Goal: Task Accomplishment & Management: Manage account settings

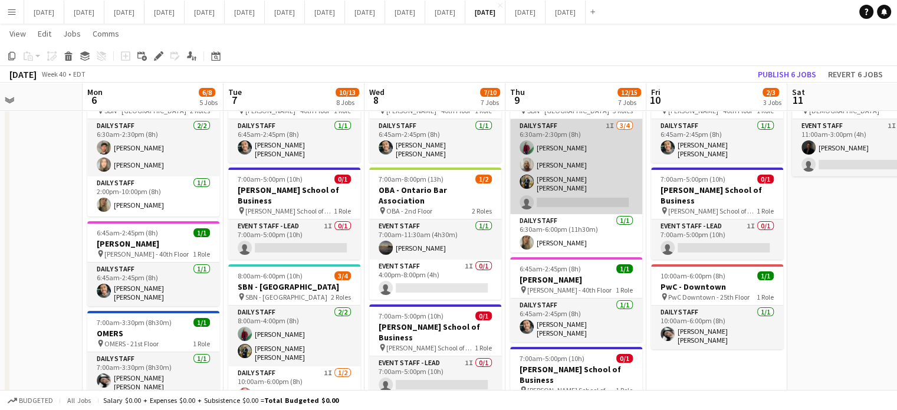
click at [595, 143] on app-card-role "Daily Staff 1I [DATE] 6:30am-2:30pm (8h) [PERSON_NAME] [PERSON_NAME] [PERSON_NA…" at bounding box center [576, 166] width 132 height 95
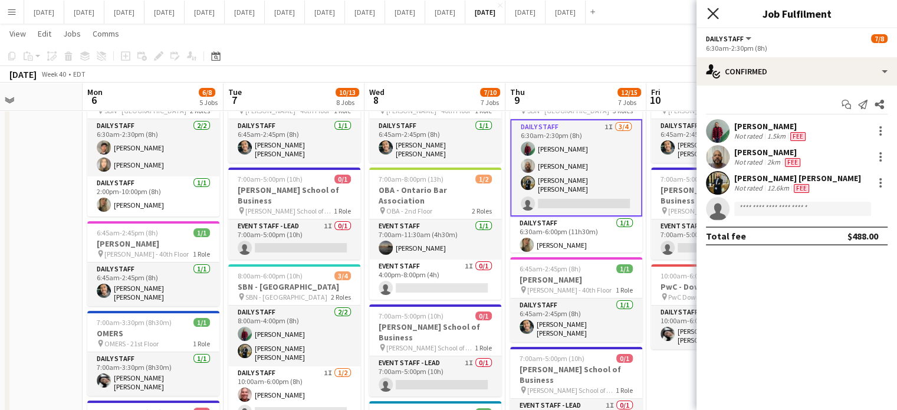
click at [717, 11] on icon at bounding box center [712, 13] width 11 height 11
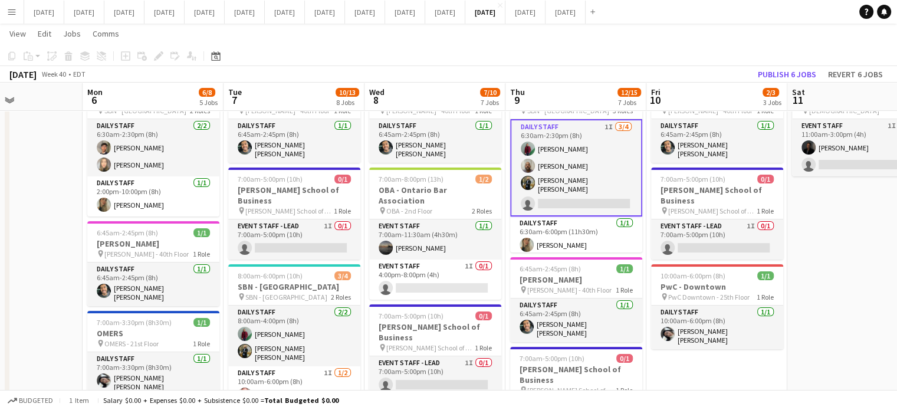
click at [602, 159] on app-card-role "Daily Staff 1I [DATE] 6:30am-2:30pm (8h) [PERSON_NAME] [PERSON_NAME] [PERSON_NA…" at bounding box center [576, 167] width 132 height 97
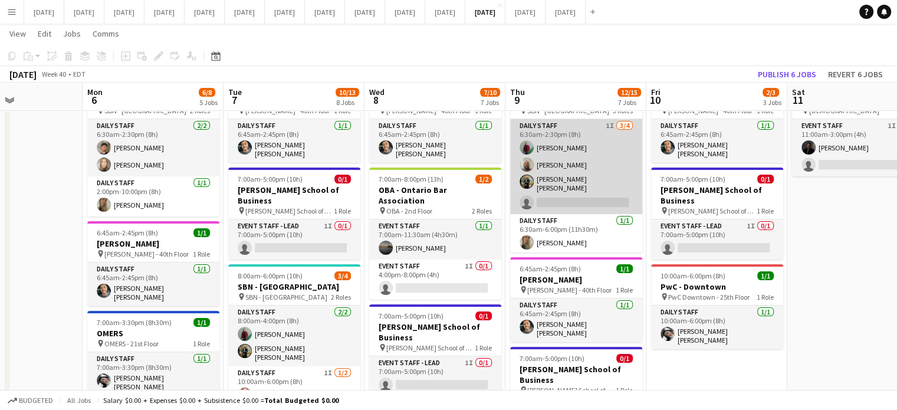
click at [614, 148] on app-card-role "Daily Staff 1I [DATE] 6:30am-2:30pm (8h) [PERSON_NAME] [PERSON_NAME] [PERSON_NA…" at bounding box center [576, 166] width 132 height 95
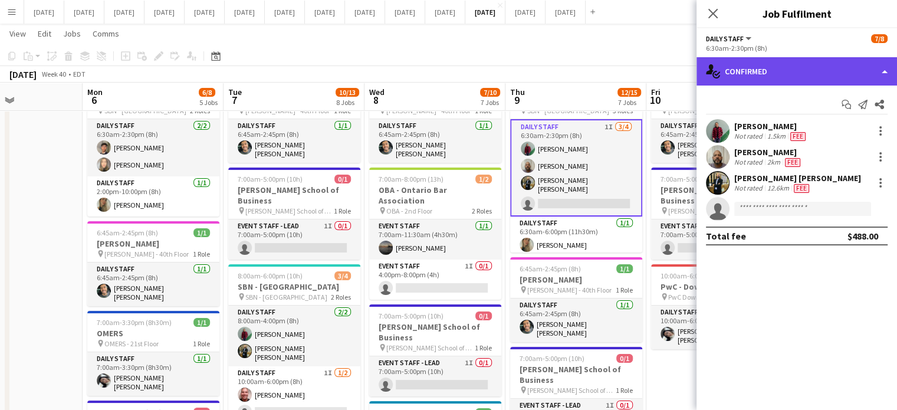
click at [876, 73] on div "single-neutral-actions-check-2 Confirmed" at bounding box center [797, 71] width 201 height 28
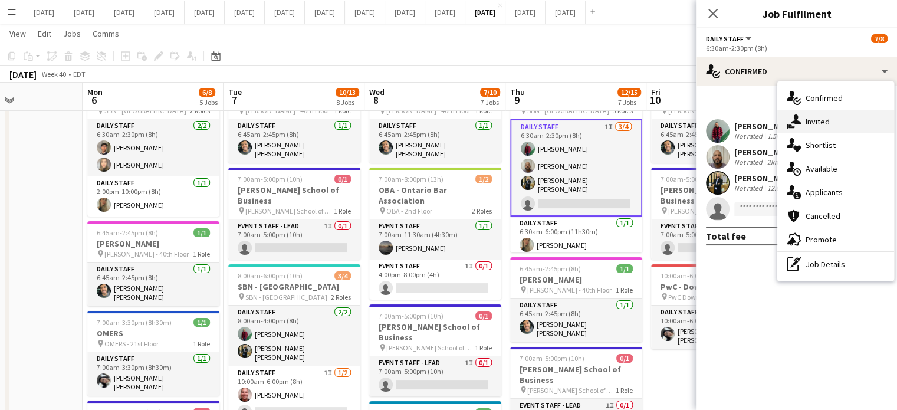
click at [868, 118] on div "single-neutral-actions-share-1 Invited" at bounding box center [836, 122] width 117 height 24
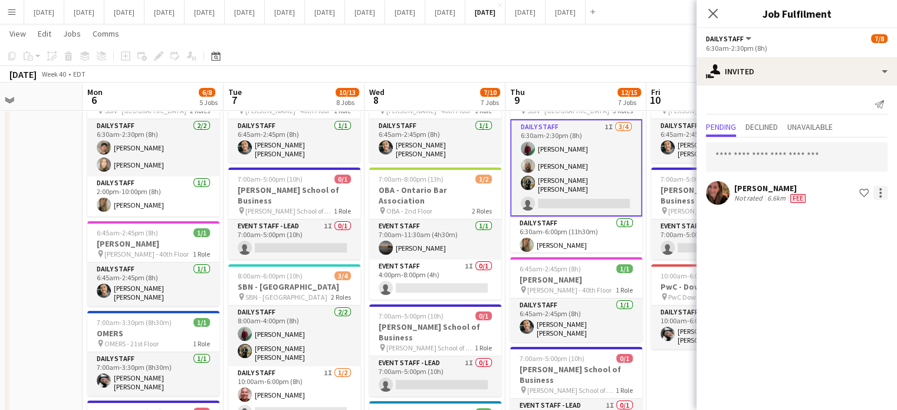
click at [886, 192] on div at bounding box center [881, 193] width 14 height 14
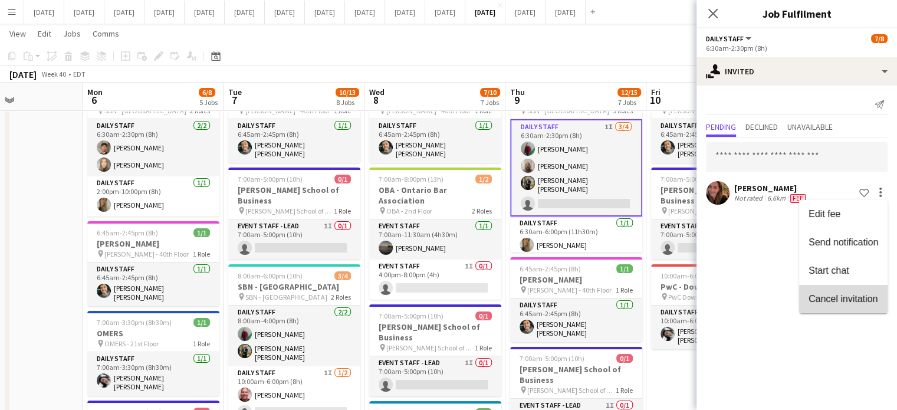
click at [838, 290] on button "Cancel invitation" at bounding box center [843, 299] width 89 height 28
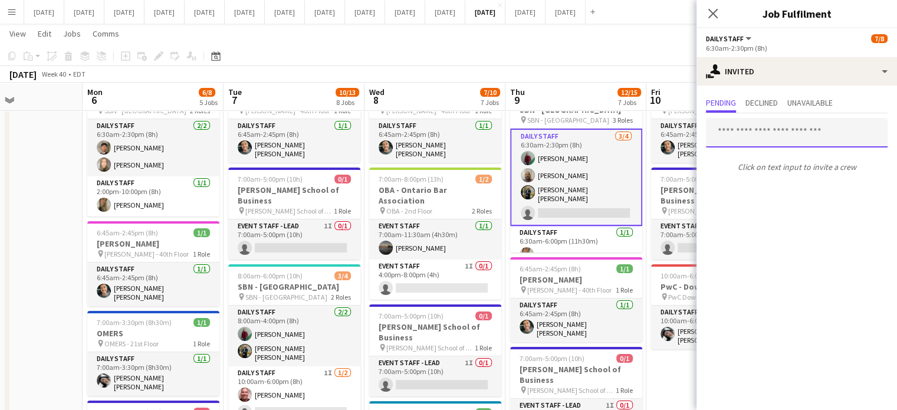
click at [770, 135] on input "text" at bounding box center [797, 133] width 182 height 30
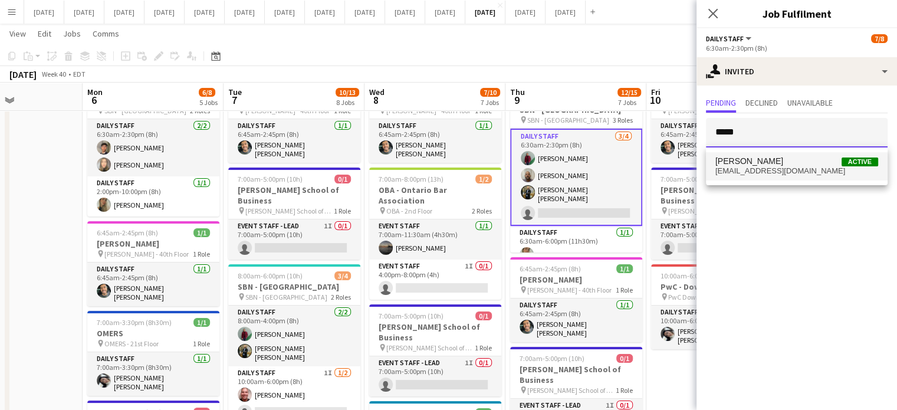
type input "*****"
click at [762, 166] on span "[PERSON_NAME] Active" at bounding box center [797, 161] width 163 height 10
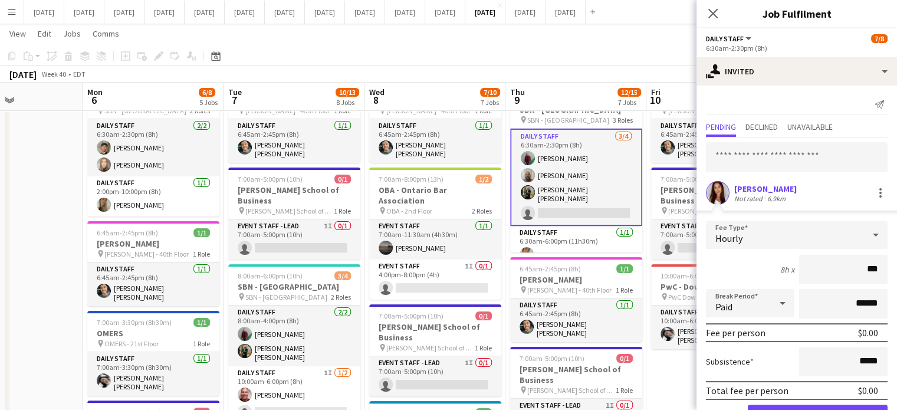
type input "**"
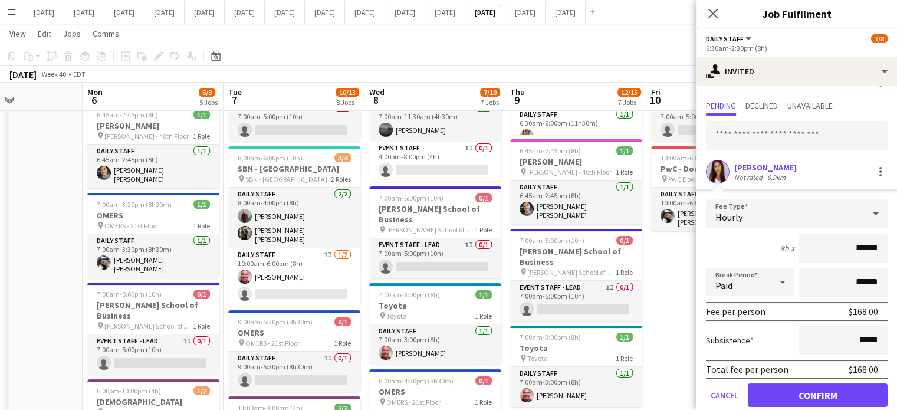
scroll to position [38, 0]
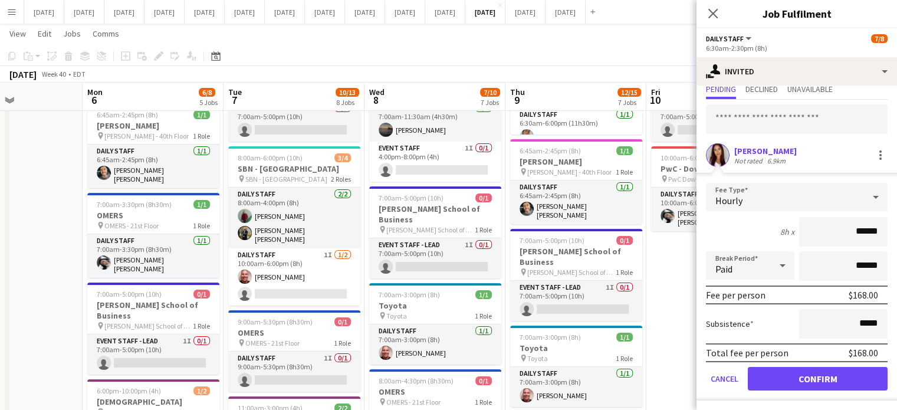
type input "******"
click at [810, 372] on button "Confirm" at bounding box center [818, 379] width 140 height 24
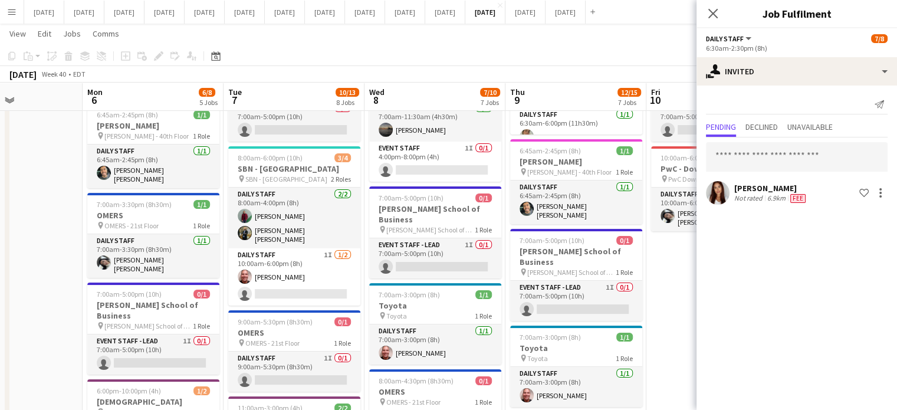
scroll to position [0, 0]
click at [717, 9] on icon at bounding box center [712, 13] width 11 height 11
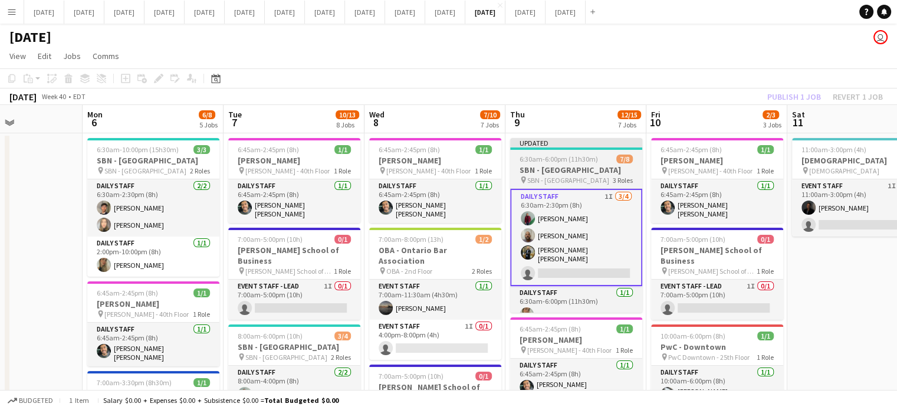
click at [611, 166] on h3 "SBN - [GEOGRAPHIC_DATA]" at bounding box center [576, 170] width 132 height 11
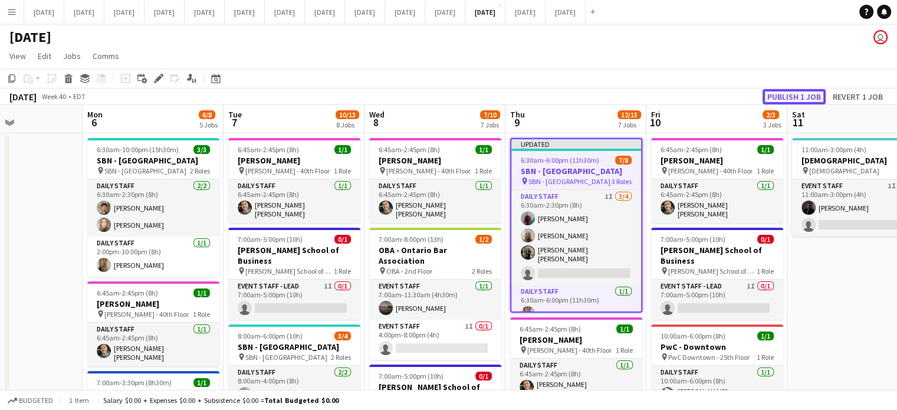
click at [786, 95] on button "Publish 1 job" at bounding box center [794, 96] width 63 height 15
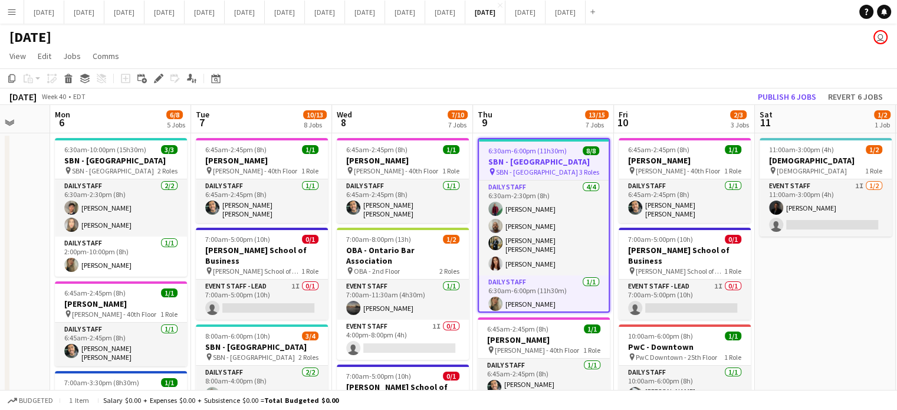
scroll to position [0, 428]
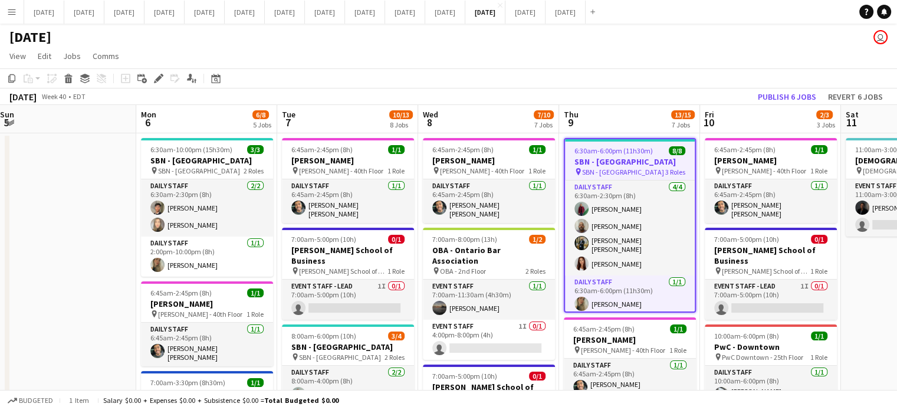
drag, startPoint x: 839, startPoint y: 328, endPoint x: 906, endPoint y: 311, distance: 68.8
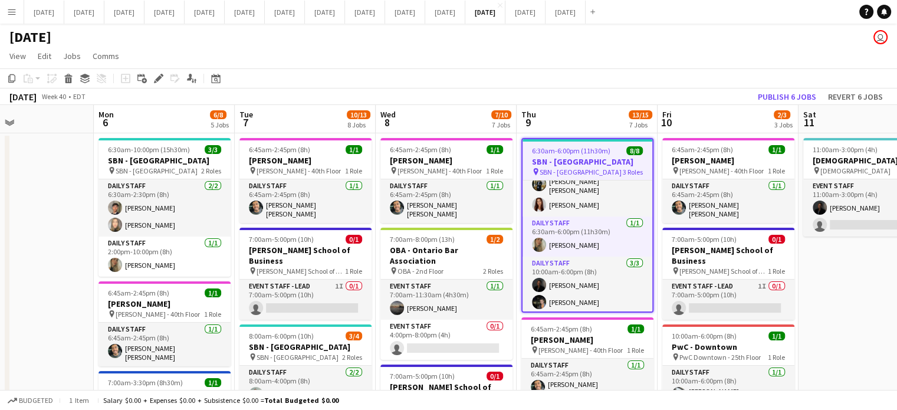
scroll to position [0, 501]
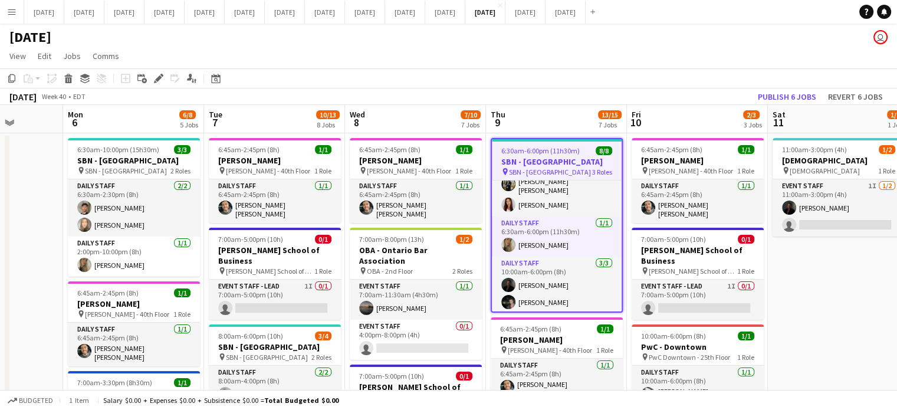
drag, startPoint x: 894, startPoint y: 285, endPoint x: 821, endPoint y: 287, distance: 73.2
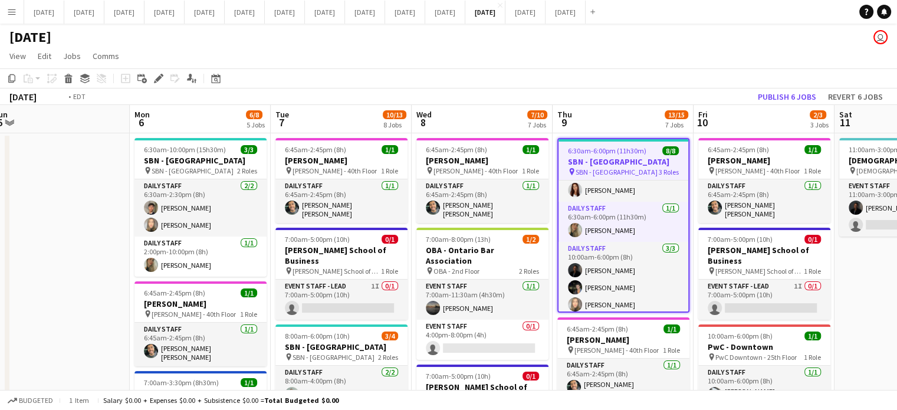
scroll to position [0, 447]
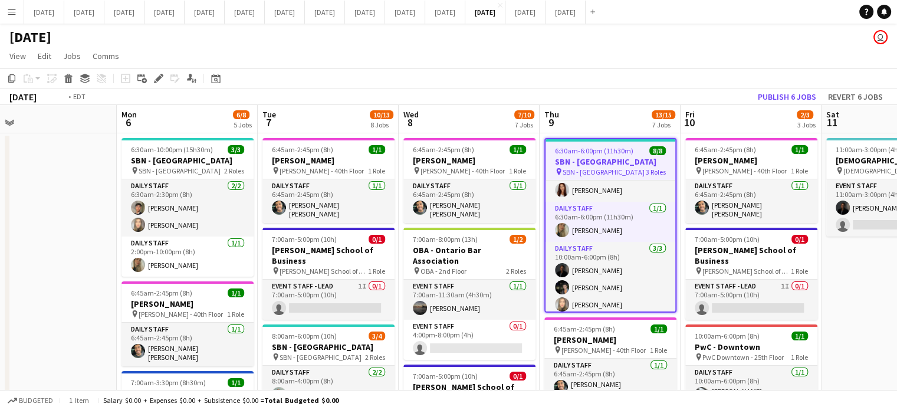
drag, startPoint x: 820, startPoint y: 269, endPoint x: 734, endPoint y: 270, distance: 86.1
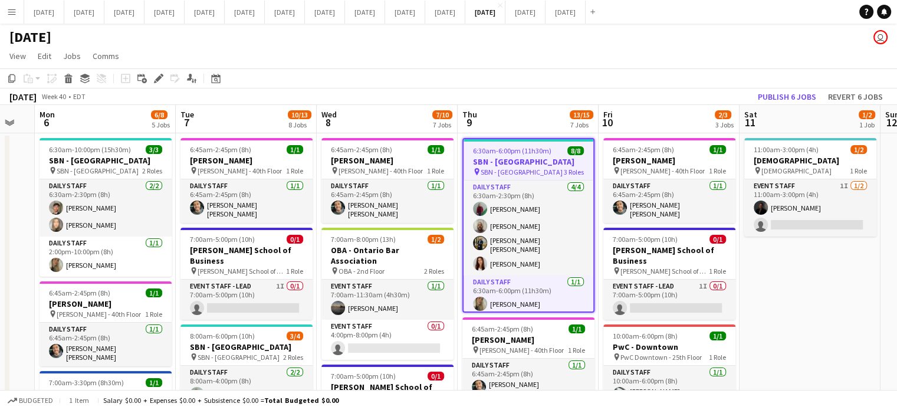
scroll to position [0, 268]
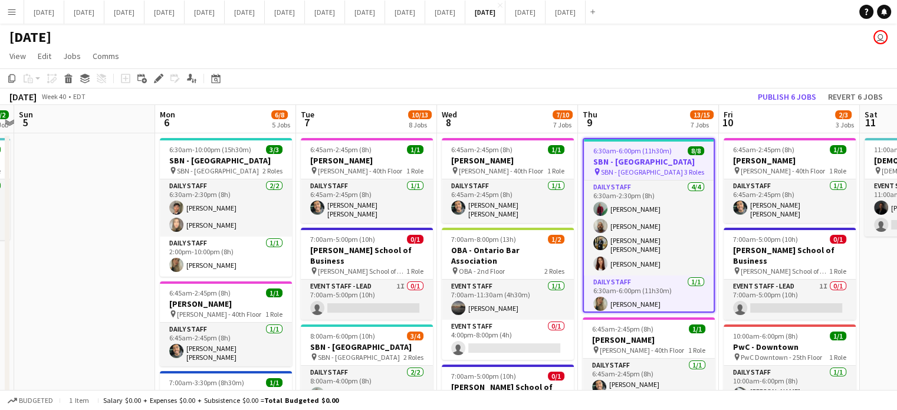
drag, startPoint x: 731, startPoint y: 297, endPoint x: 906, endPoint y: 291, distance: 174.7
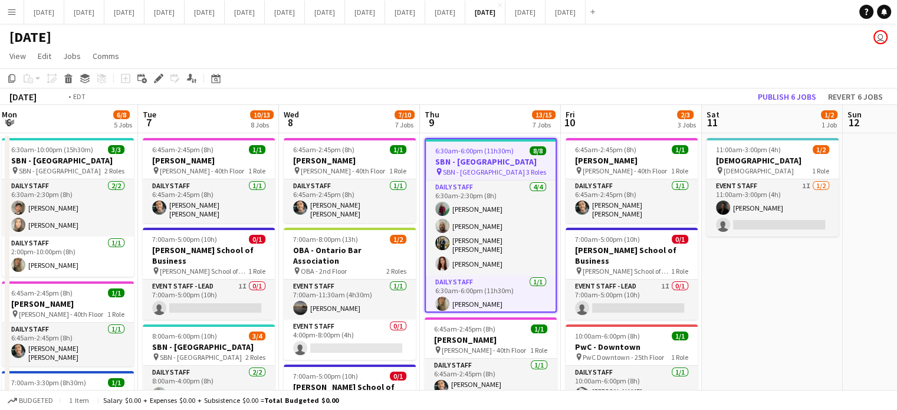
scroll to position [0, 445]
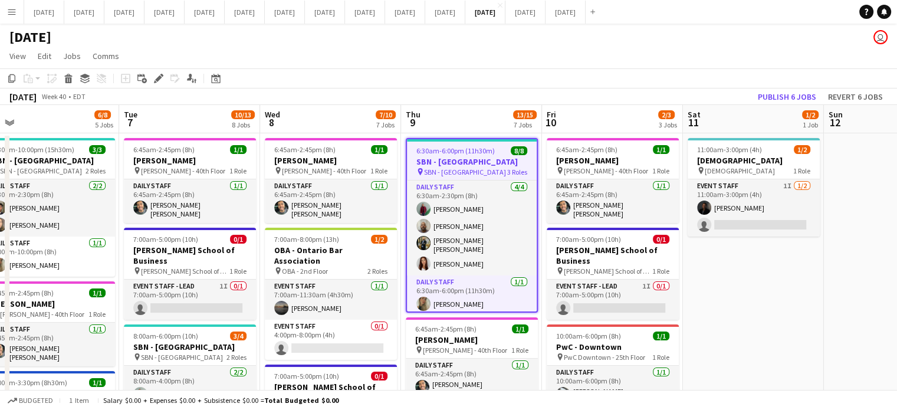
drag, startPoint x: 885, startPoint y: 266, endPoint x: 708, endPoint y: 280, distance: 177.6
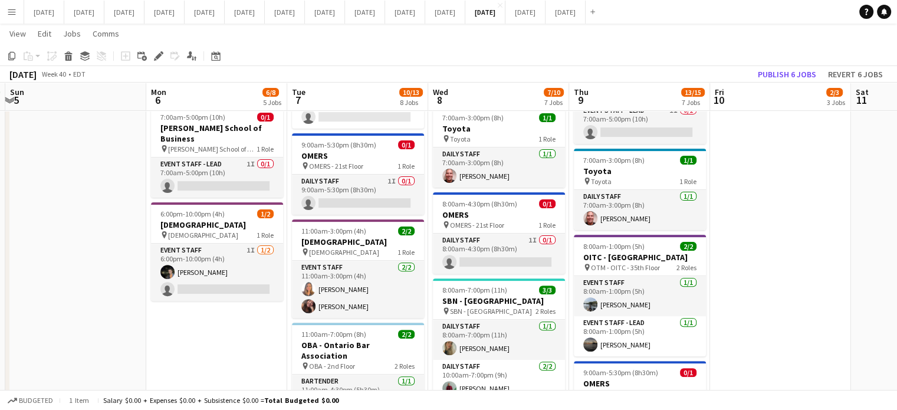
scroll to position [0, 271]
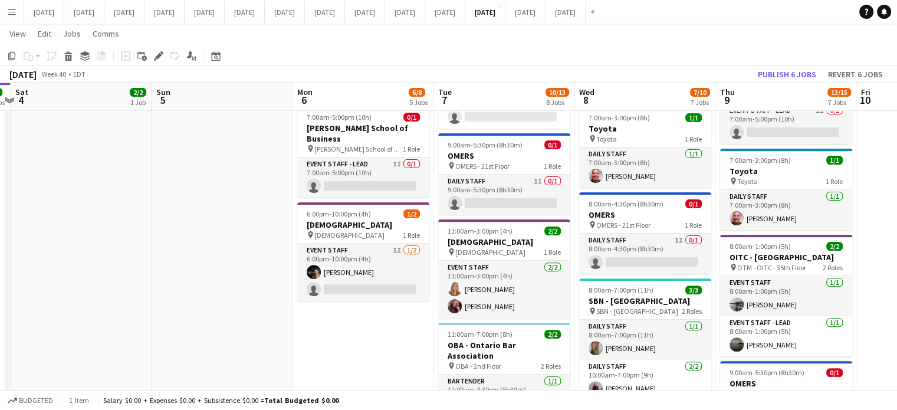
drag, startPoint x: 50, startPoint y: 302, endPoint x: 365, endPoint y: 311, distance: 314.6
click at [365, 311] on app-calendar-viewport "Thu 2 15/15 8 Jobs Fri 3 4/4 3 Jobs Sat 4 2/2 1 Job Sun 5 Mon 6 6/8 5 Jobs Tue …" at bounding box center [448, 182] width 897 height 980
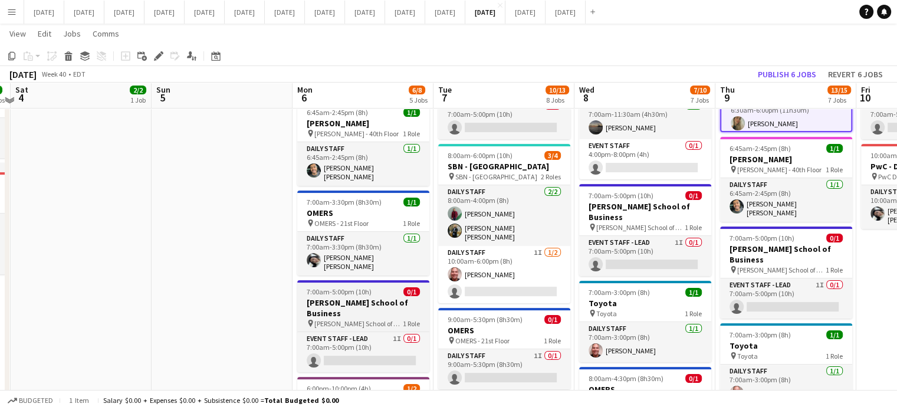
scroll to position [177, 0]
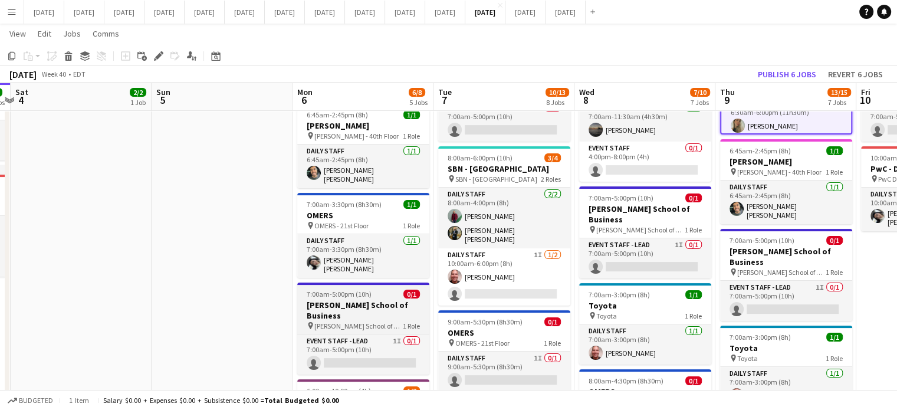
click at [389, 322] on span "[PERSON_NAME] School of Business - 30th Floor" at bounding box center [358, 326] width 89 height 9
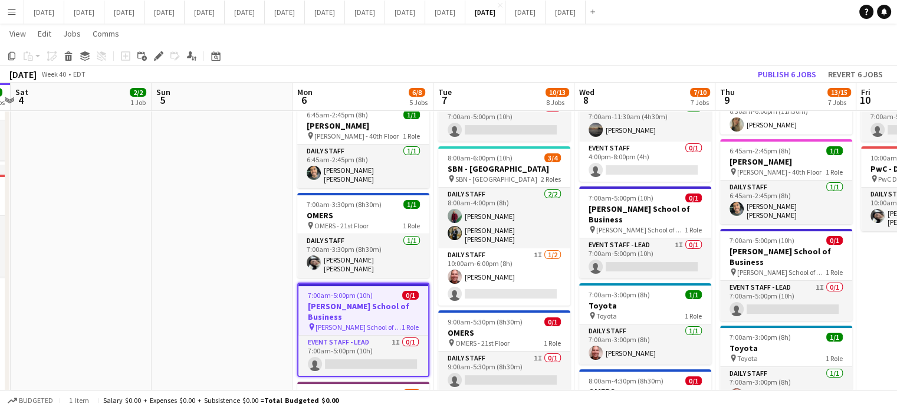
drag, startPoint x: 162, startPoint y: 49, endPoint x: 235, endPoint y: 68, distance: 75.6
click at [162, 49] on div "Edit" at bounding box center [159, 56] width 14 height 14
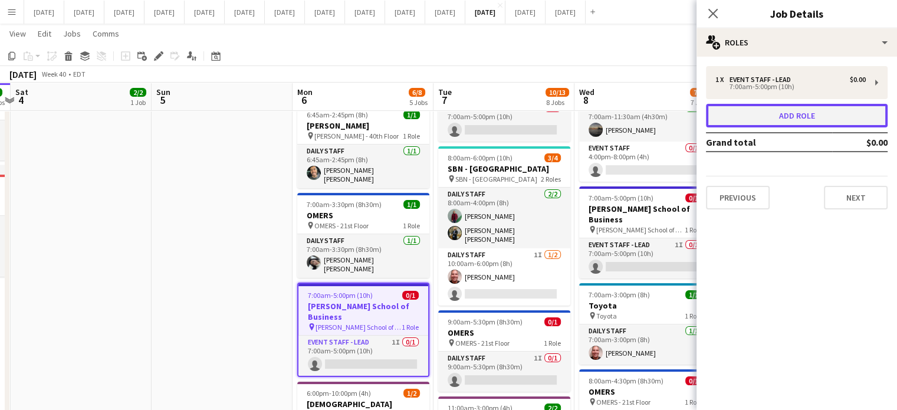
click at [788, 122] on button "Add role" at bounding box center [797, 116] width 182 height 24
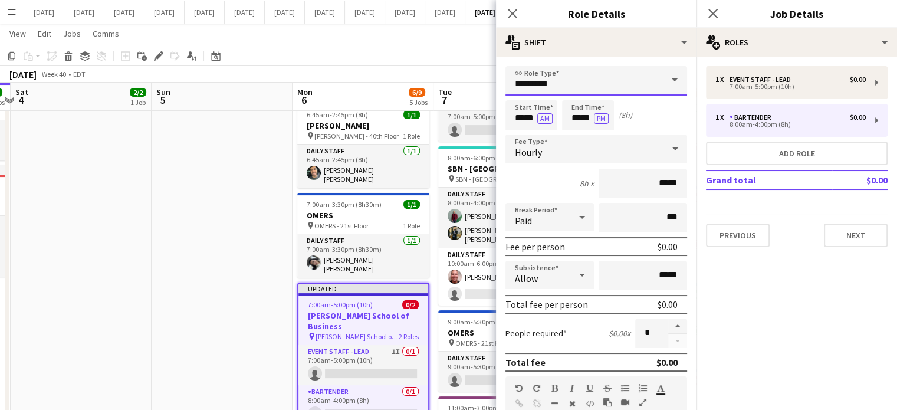
click at [561, 78] on input "*********" at bounding box center [597, 81] width 182 height 30
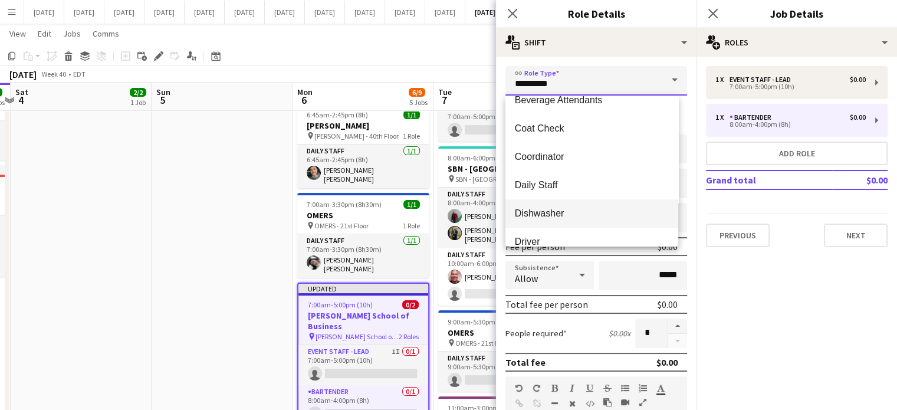
scroll to position [59, 0]
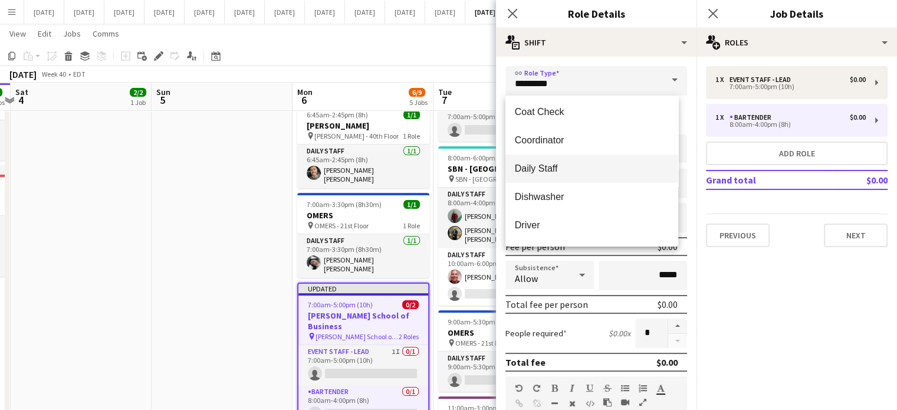
click at [556, 171] on span "Daily Staff" at bounding box center [592, 168] width 154 height 11
type input "**********"
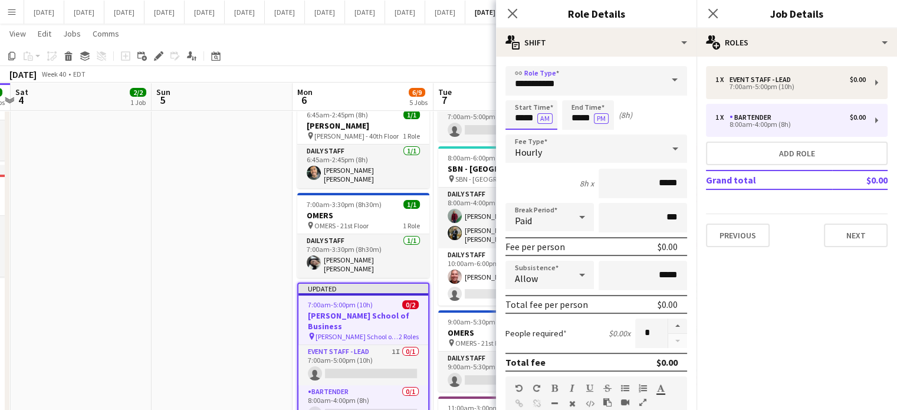
click at [520, 123] on input "*****" at bounding box center [532, 115] width 52 height 30
click at [520, 100] on input "*****" at bounding box center [532, 115] width 52 height 30
click at [520, 97] on div at bounding box center [520, 95] width 24 height 12
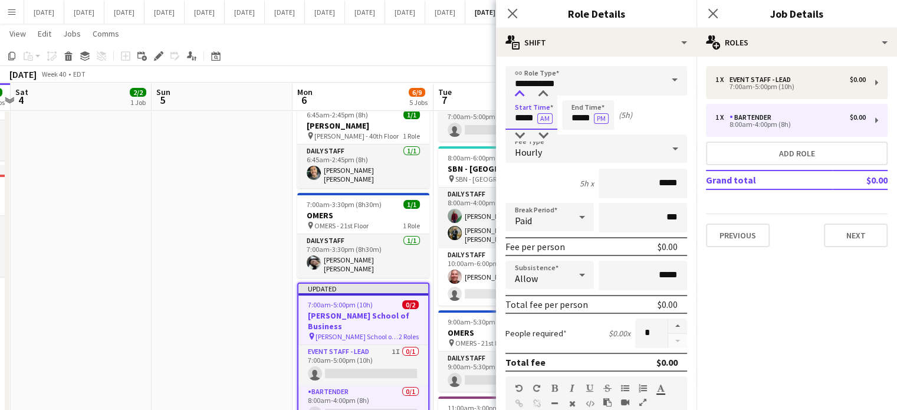
type input "*****"
click at [520, 97] on div at bounding box center [520, 95] width 24 height 12
click at [582, 108] on input "*****" at bounding box center [588, 115] width 52 height 30
click at [578, 130] on div at bounding box center [577, 136] width 24 height 12
type input "*****"
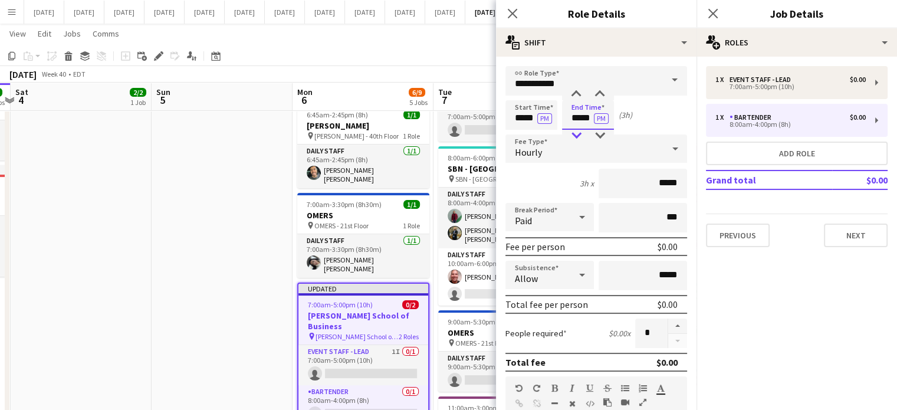
click at [578, 130] on div at bounding box center [577, 136] width 24 height 12
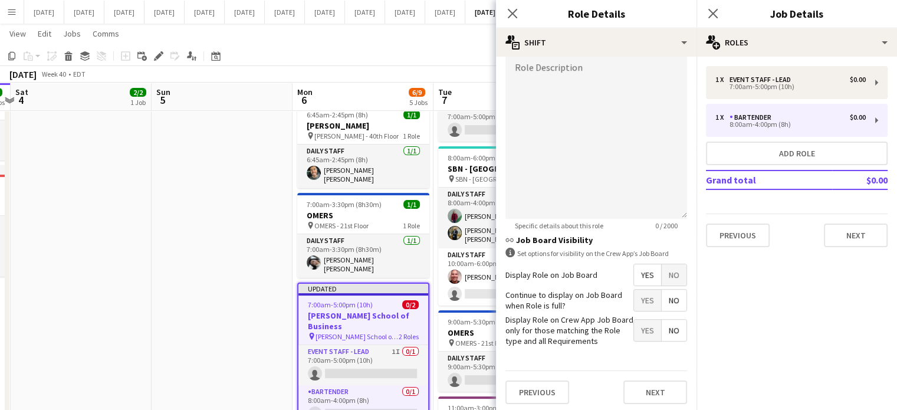
click at [670, 271] on span "No" at bounding box center [674, 274] width 25 height 21
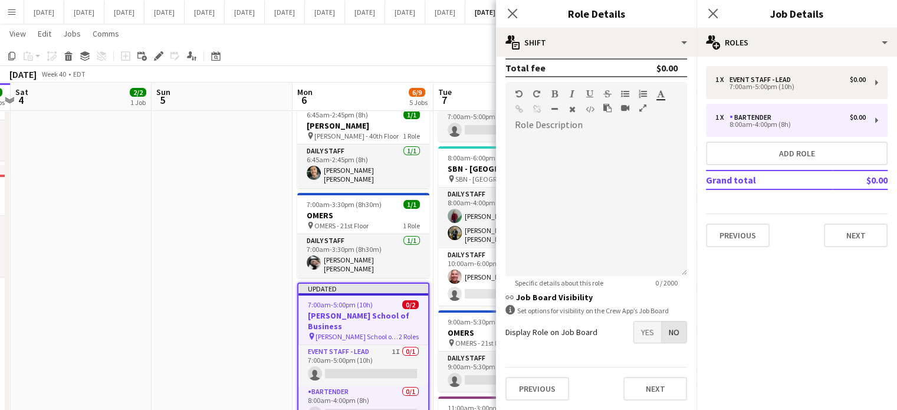
scroll to position [292, 0]
click at [644, 379] on button "Next" at bounding box center [656, 391] width 64 height 24
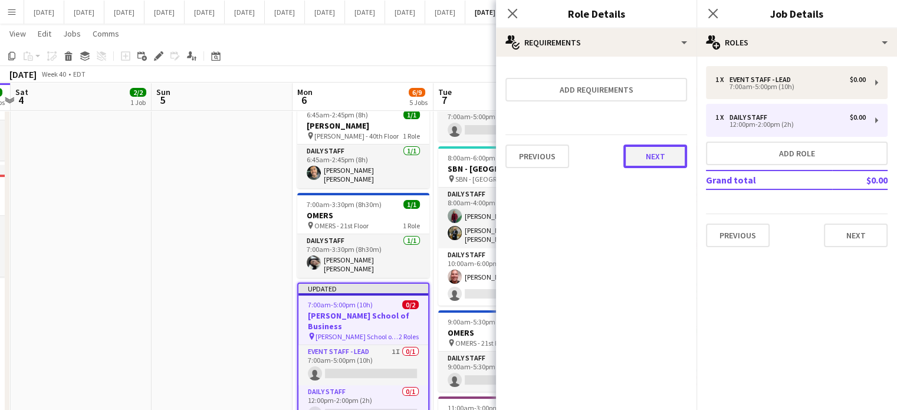
click at [656, 167] on button "Next" at bounding box center [656, 157] width 64 height 24
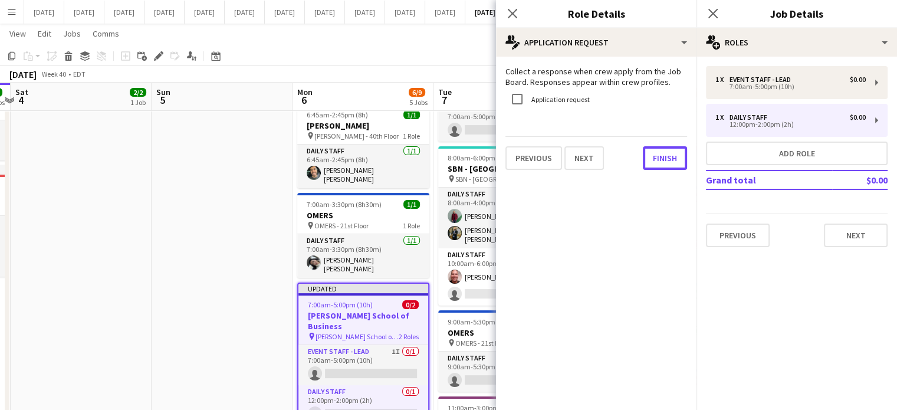
click at [656, 167] on button "Finish" at bounding box center [665, 158] width 44 height 24
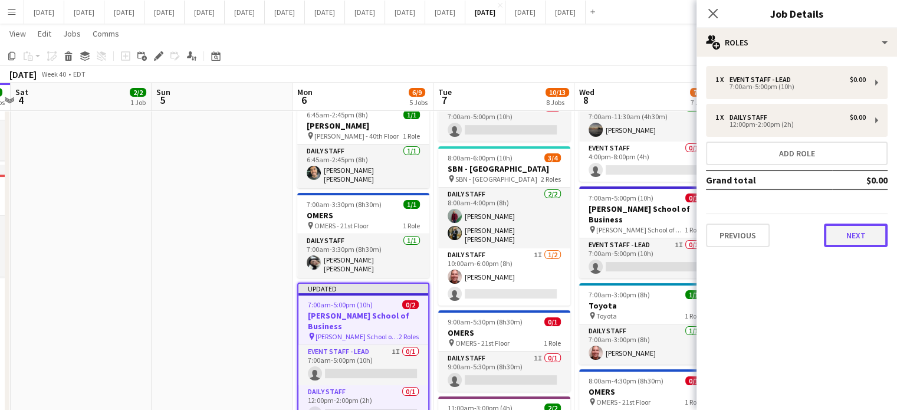
click at [866, 234] on button "Next" at bounding box center [856, 236] width 64 height 24
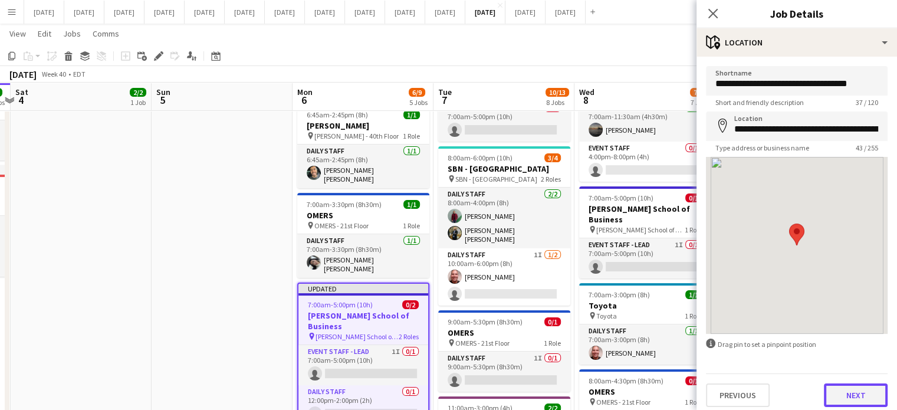
click at [841, 390] on button "Next" at bounding box center [856, 396] width 64 height 24
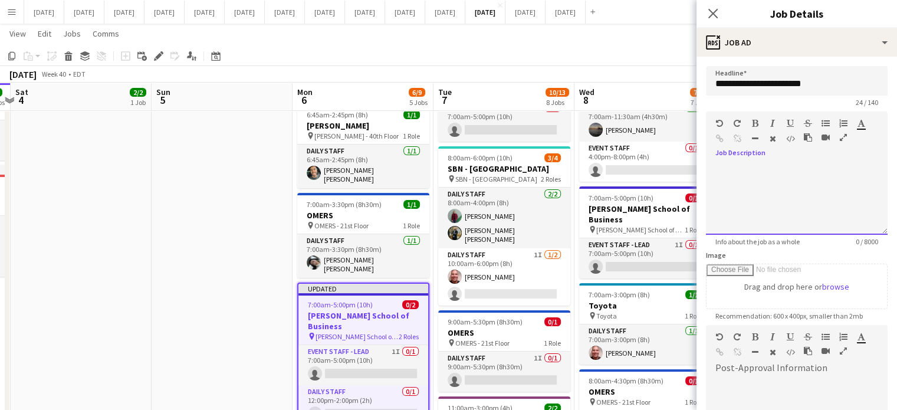
click at [777, 207] on div at bounding box center [797, 199] width 182 height 71
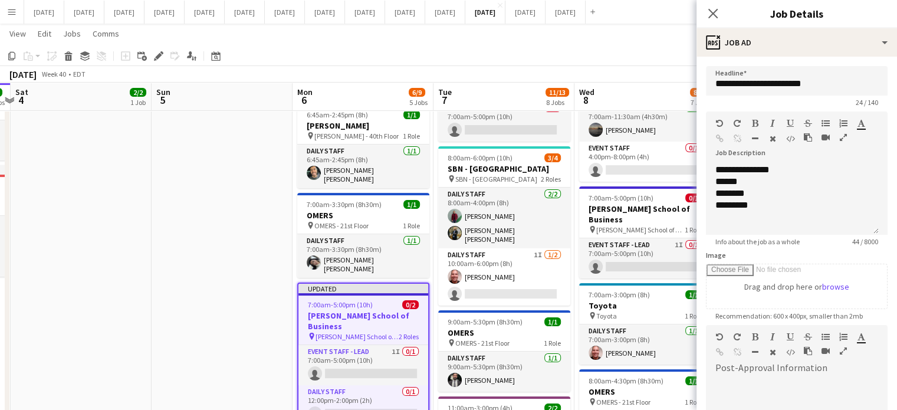
click at [212, 31] on app-page-menu "View Day view expanded Day view collapsed Month view Date picker Jump to [DATE]…" at bounding box center [448, 35] width 897 height 22
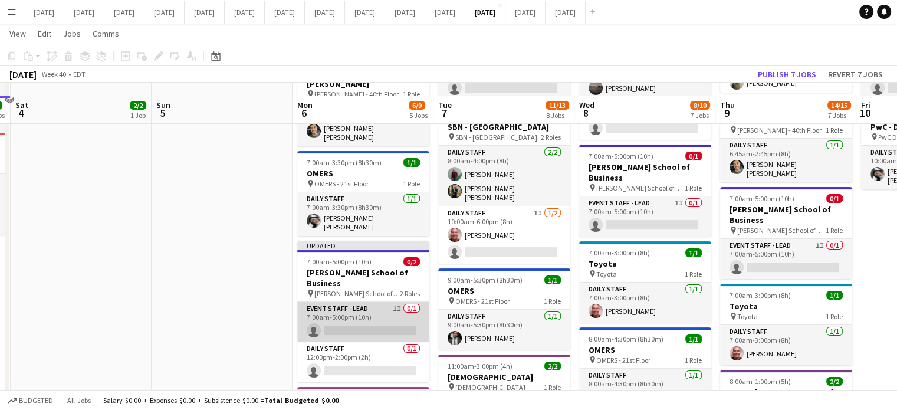
scroll to position [236, 0]
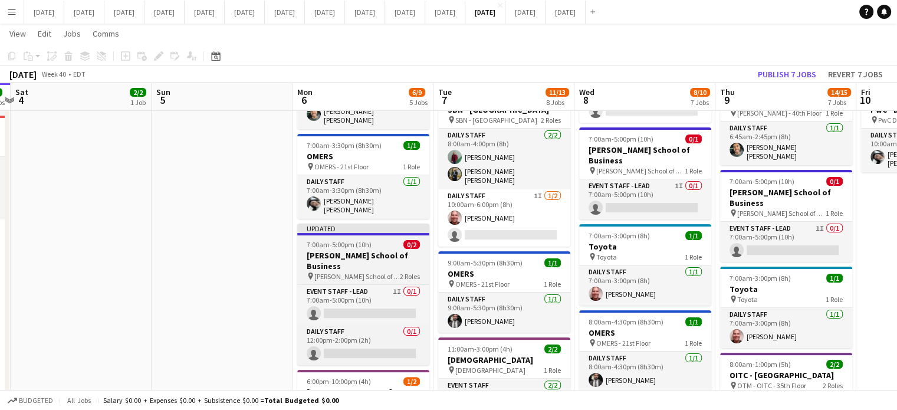
click at [392, 250] on h3 "[PERSON_NAME] School of Business" at bounding box center [363, 260] width 132 height 21
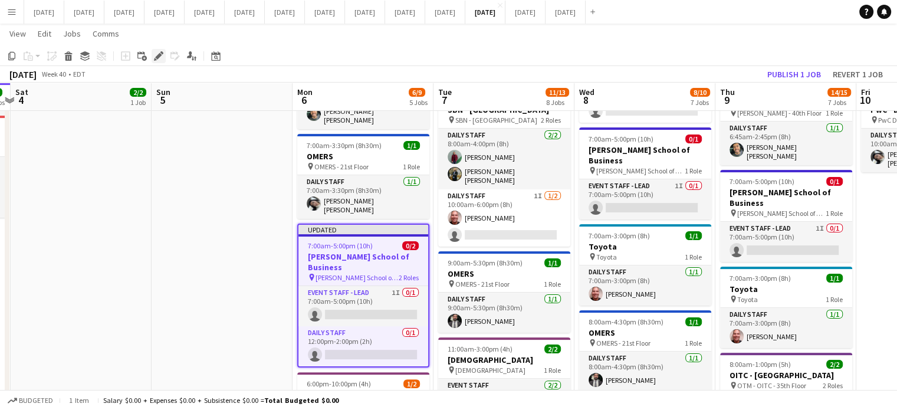
click at [164, 53] on div "Edit" at bounding box center [159, 56] width 14 height 14
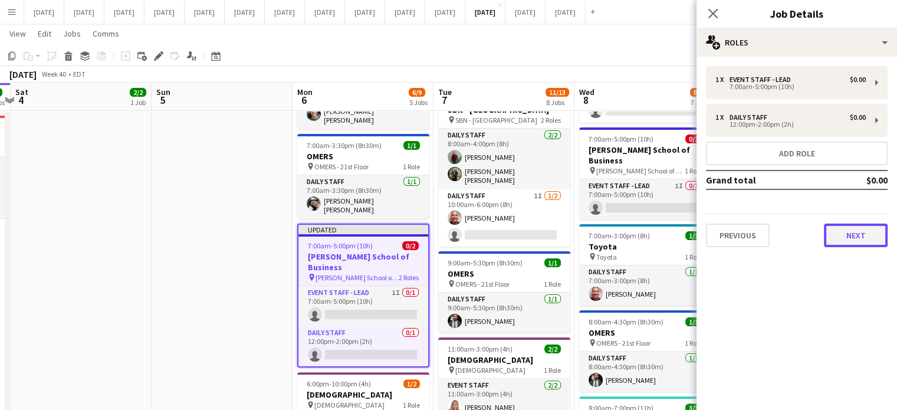
click at [877, 230] on button "Next" at bounding box center [856, 236] width 64 height 24
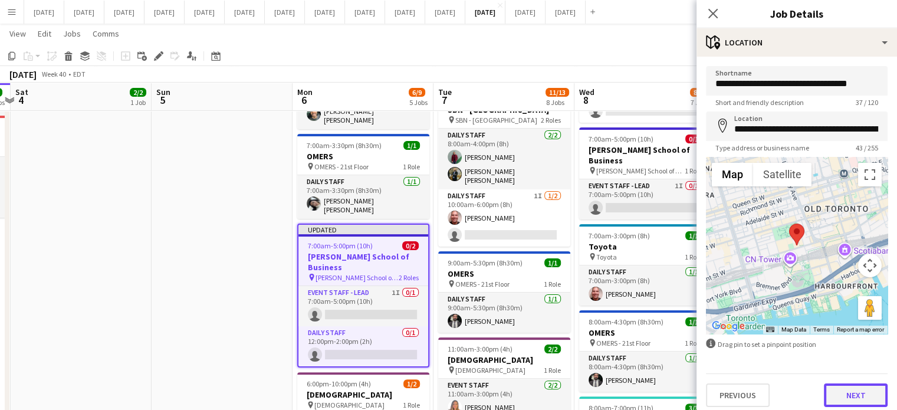
click at [850, 387] on button "Next" at bounding box center [856, 396] width 64 height 24
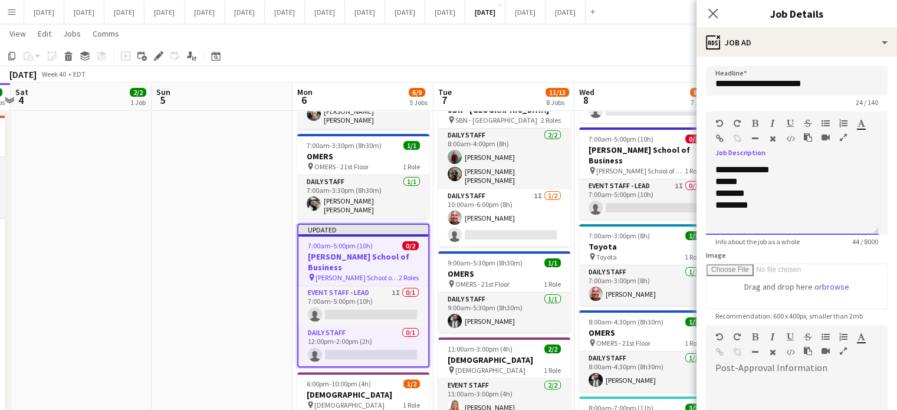
drag, startPoint x: 709, startPoint y: 169, endPoint x: 767, endPoint y: 201, distance: 66.0
click at [767, 201] on div "**********" at bounding box center [792, 199] width 173 height 71
click at [754, 120] on icon "button" at bounding box center [755, 123] width 6 height 8
click at [774, 122] on icon "button" at bounding box center [773, 123] width 5 height 8
click at [758, 170] on icon "**********" at bounding box center [743, 169] width 54 height 9
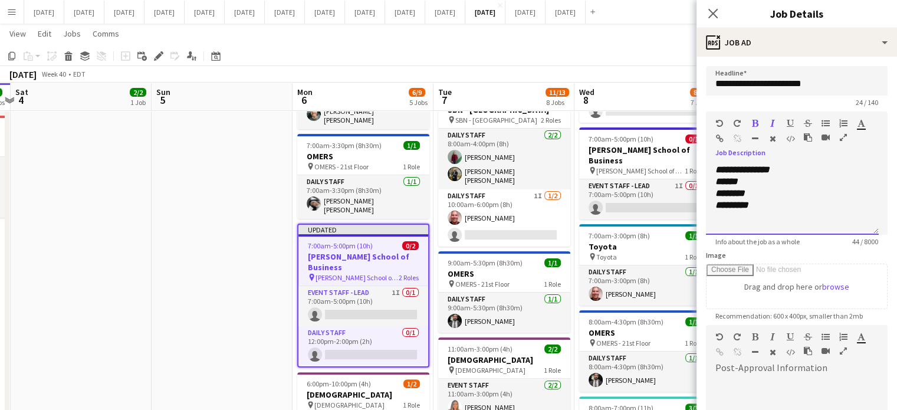
drag, startPoint x: 710, startPoint y: 182, endPoint x: 769, endPoint y: 207, distance: 64.8
click at [769, 207] on div "**********" at bounding box center [792, 199] width 173 height 71
click at [758, 123] on button "button" at bounding box center [755, 123] width 8 height 9
click at [828, 124] on icon "button" at bounding box center [826, 123] width 8 height 8
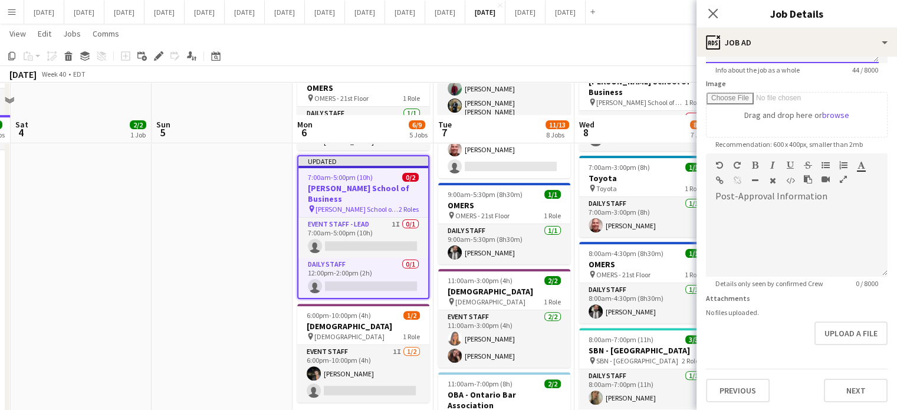
scroll to position [354, 0]
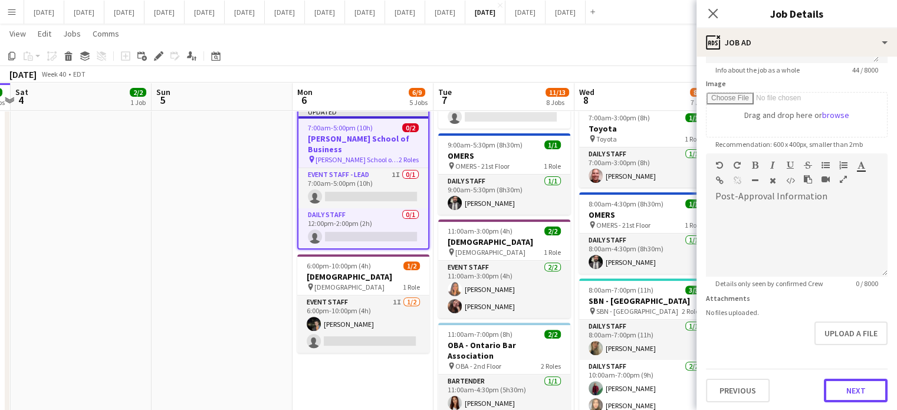
drag, startPoint x: 836, startPoint y: 380, endPoint x: 828, endPoint y: 335, distance: 46.2
click at [837, 381] on button "Next" at bounding box center [856, 391] width 64 height 24
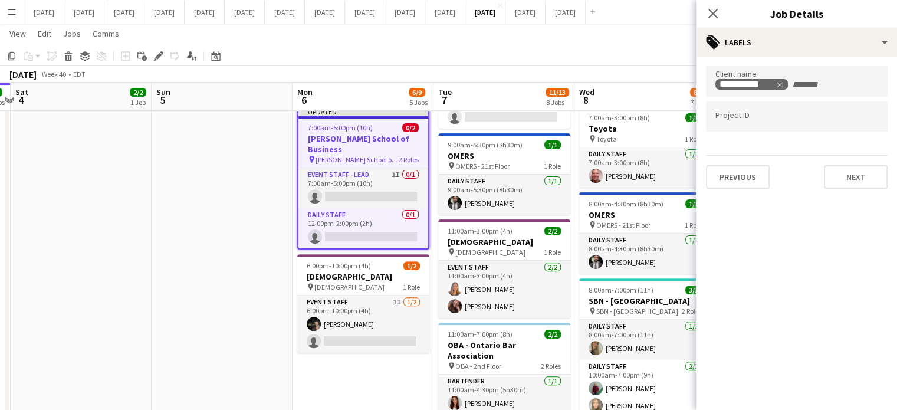
scroll to position [0, 0]
click at [713, 16] on icon "Close pop-in" at bounding box center [712, 13] width 11 height 11
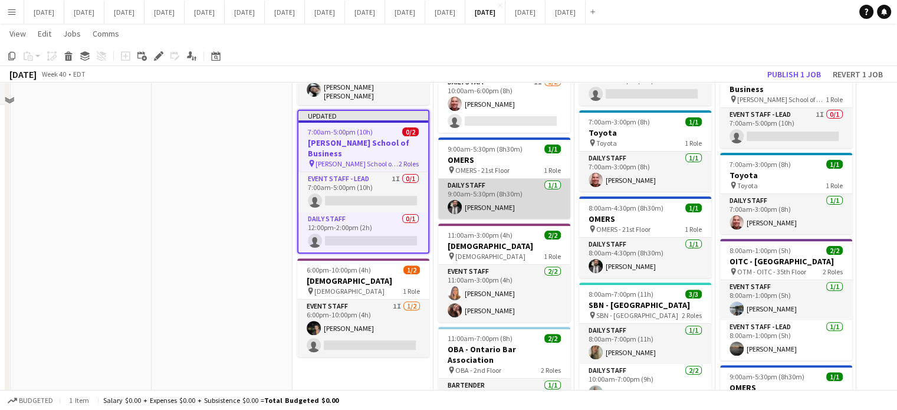
scroll to position [236, 0]
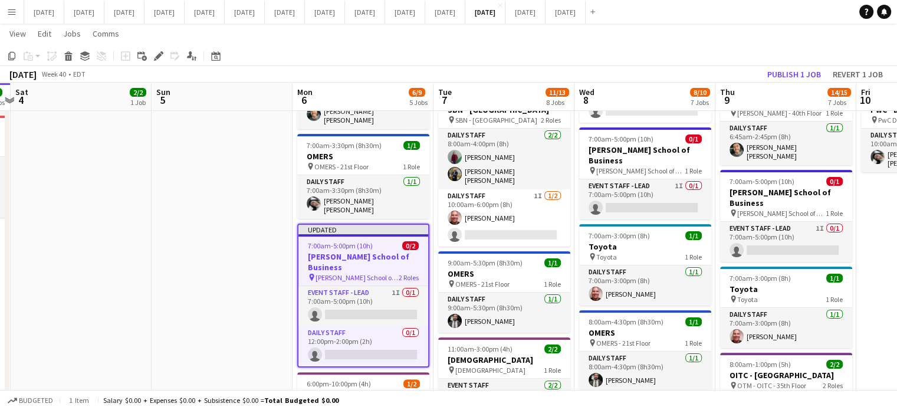
click at [384, 242] on app-job-card "Updated 7:00am-5:00pm (10h) 0/2 [PERSON_NAME] School of Business pin [PERSON_NA…" at bounding box center [363, 296] width 132 height 144
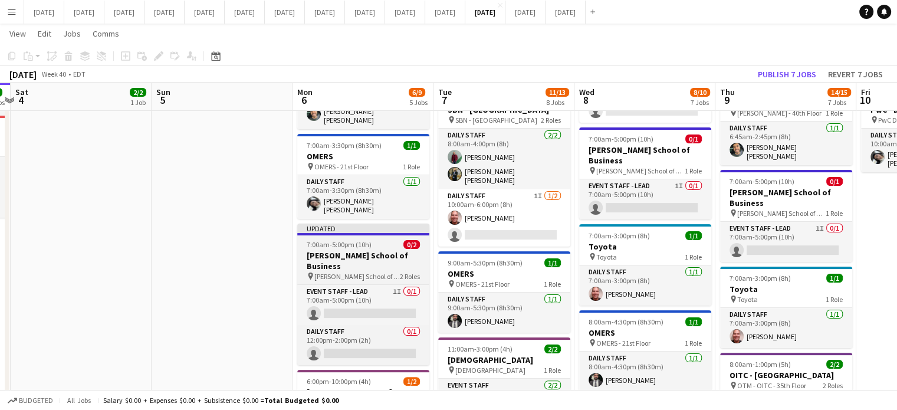
click at [382, 241] on div "7:00am-5:00pm (10h) 0/2" at bounding box center [363, 244] width 132 height 9
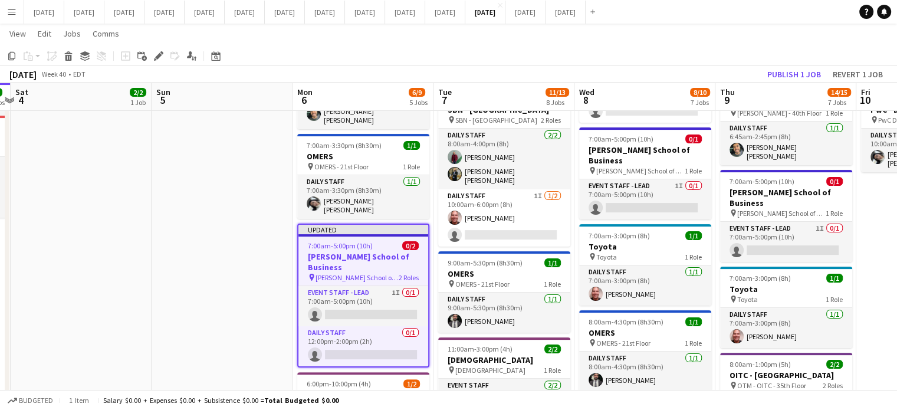
click at [160, 53] on icon "Edit" at bounding box center [158, 55] width 9 height 9
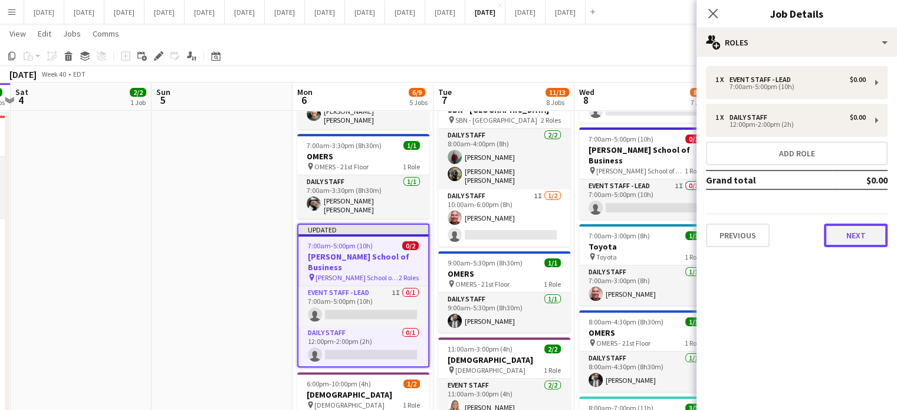
click at [847, 227] on button "Next" at bounding box center [856, 236] width 64 height 24
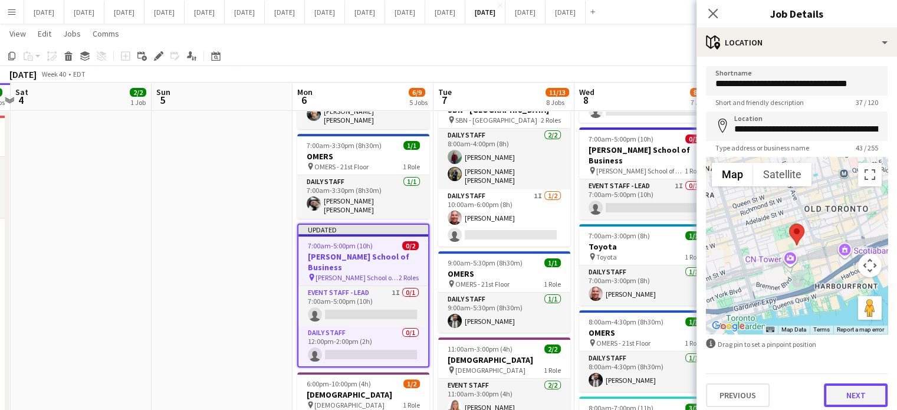
click at [850, 403] on button "Next" at bounding box center [856, 396] width 64 height 24
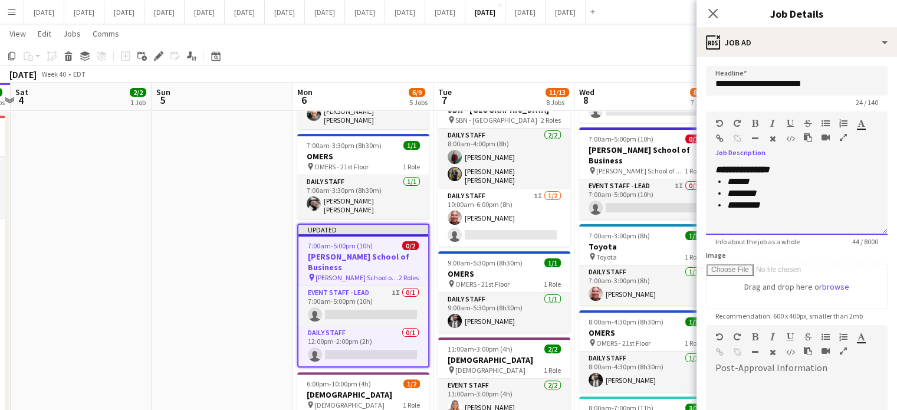
drag, startPoint x: 713, startPoint y: 167, endPoint x: 798, endPoint y: 202, distance: 91.5
click at [798, 202] on div "**********" at bounding box center [797, 199] width 182 height 71
copy div "**********"
click at [716, 11] on icon at bounding box center [712, 13] width 11 height 11
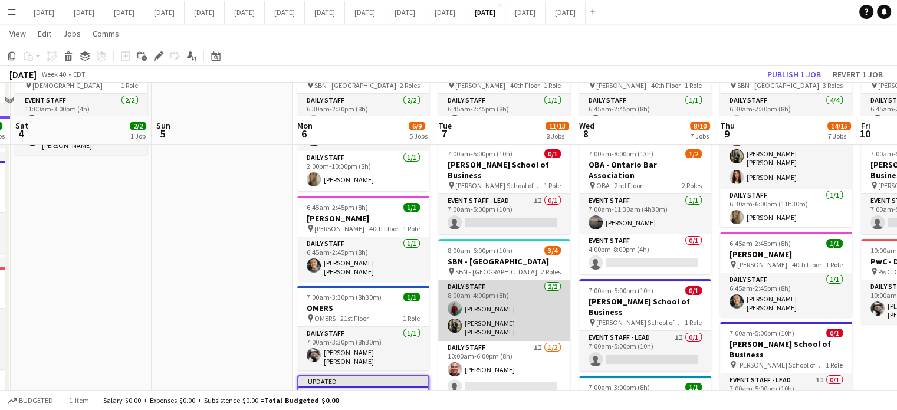
scroll to position [59, 0]
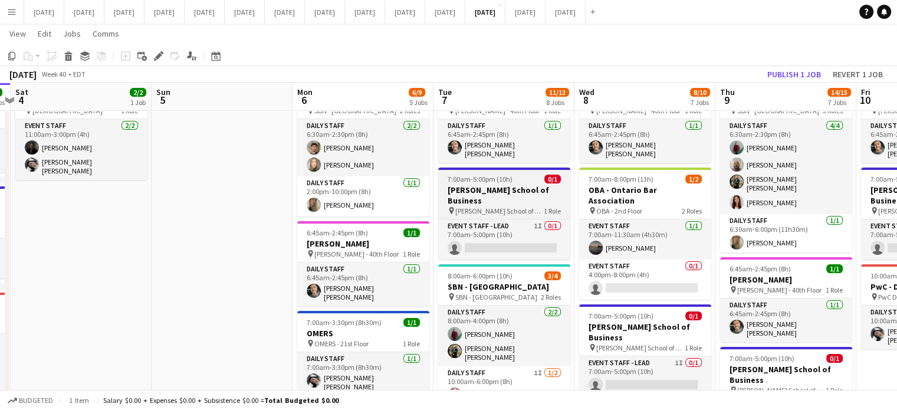
click at [522, 189] on h3 "[PERSON_NAME] School of Business" at bounding box center [504, 195] width 132 height 21
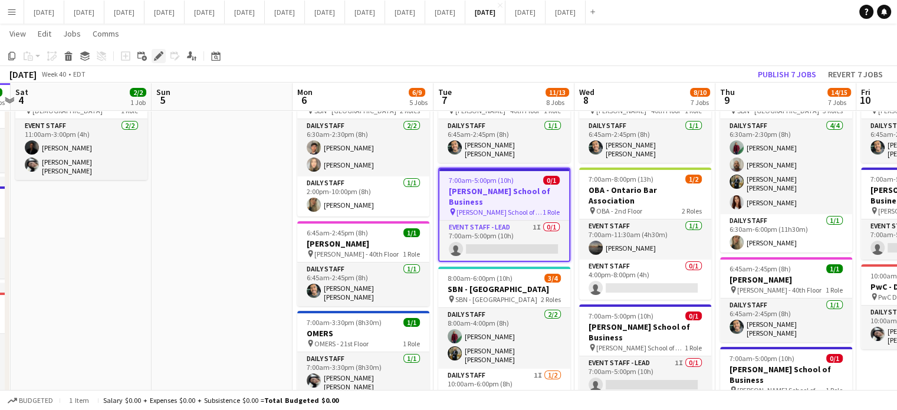
click at [158, 61] on div "Edit" at bounding box center [159, 56] width 14 height 14
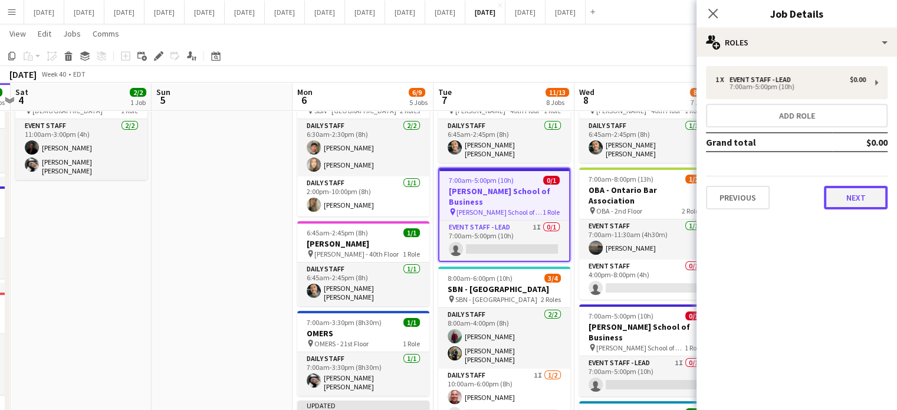
click at [866, 195] on button "Next" at bounding box center [856, 198] width 64 height 24
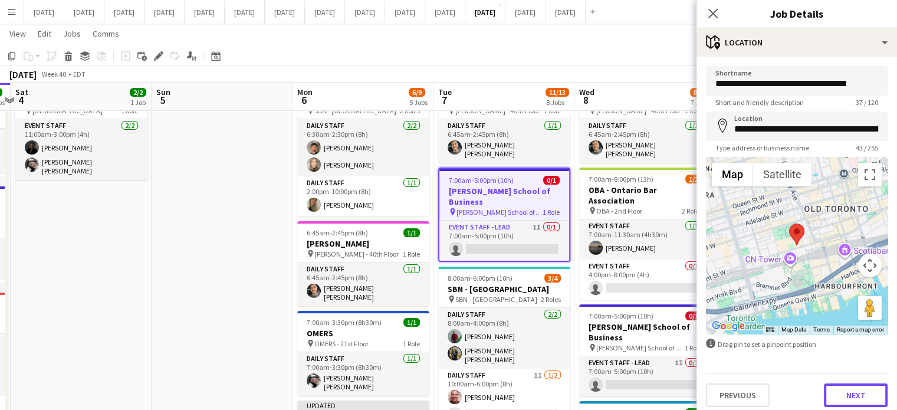
click at [850, 391] on button "Next" at bounding box center [856, 396] width 64 height 24
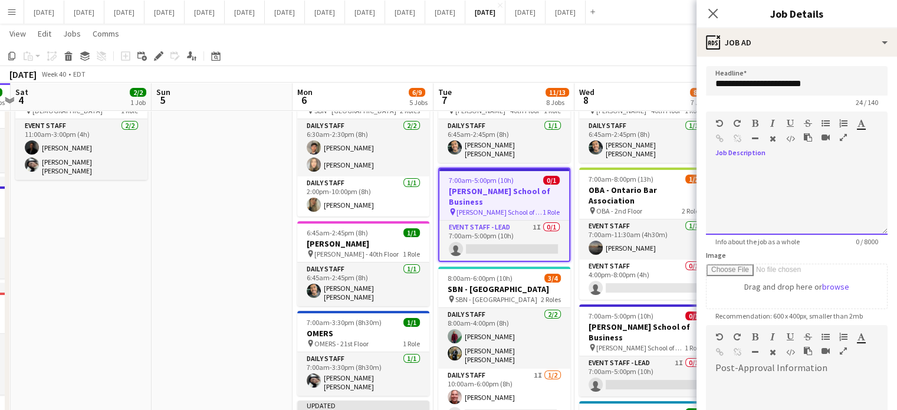
click at [772, 165] on div at bounding box center [797, 199] width 182 height 71
paste div
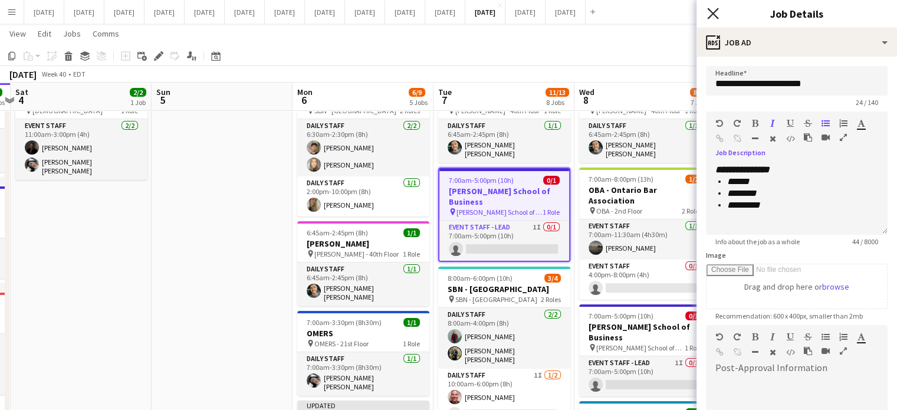
click at [713, 9] on icon "Close pop-in" at bounding box center [712, 13] width 11 height 11
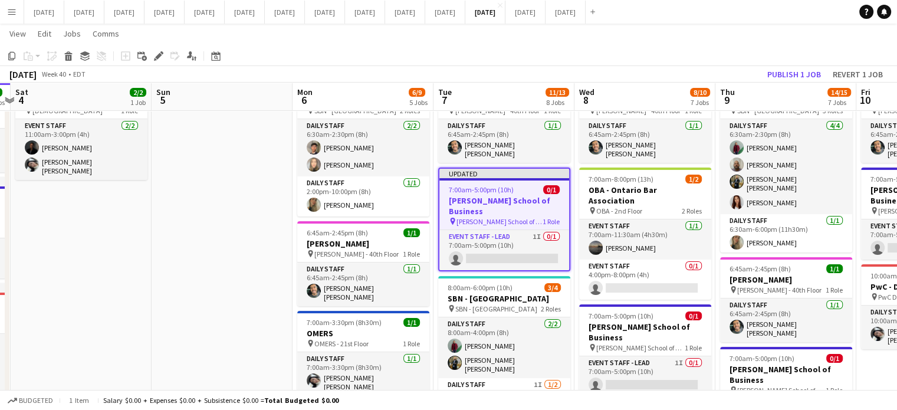
click at [548, 181] on app-job-card "Updated 7:00am-5:00pm (10h) 0/1 [PERSON_NAME] School of Business pin [PERSON_NA…" at bounding box center [504, 220] width 132 height 104
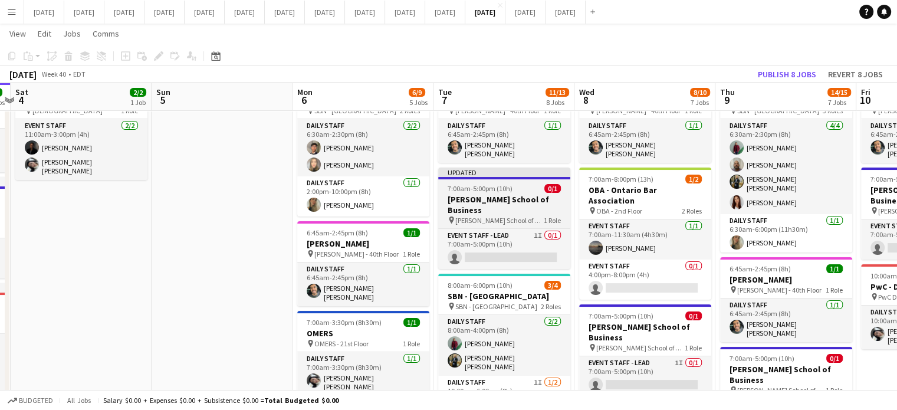
click at [518, 194] on h3 "[PERSON_NAME] School of Business" at bounding box center [504, 204] width 132 height 21
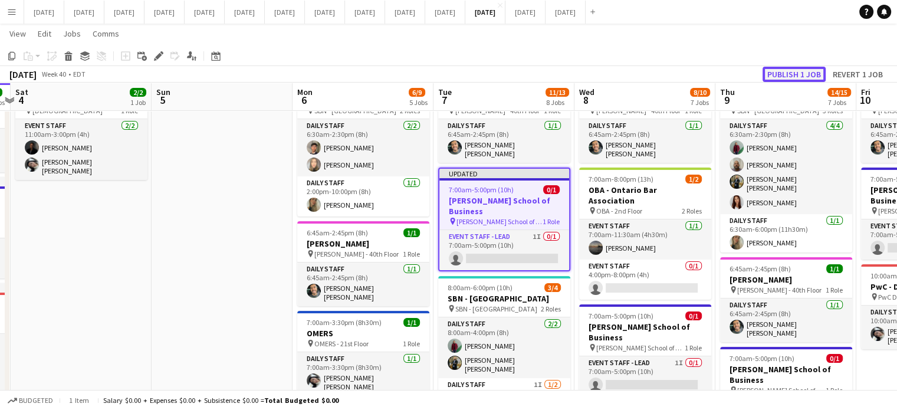
click at [778, 74] on button "Publish 1 job" at bounding box center [794, 74] width 63 height 15
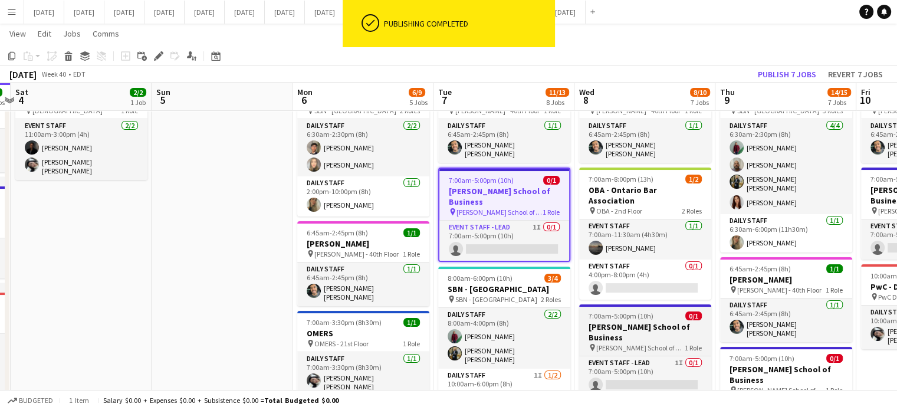
click at [673, 304] on div at bounding box center [645, 305] width 132 height 2
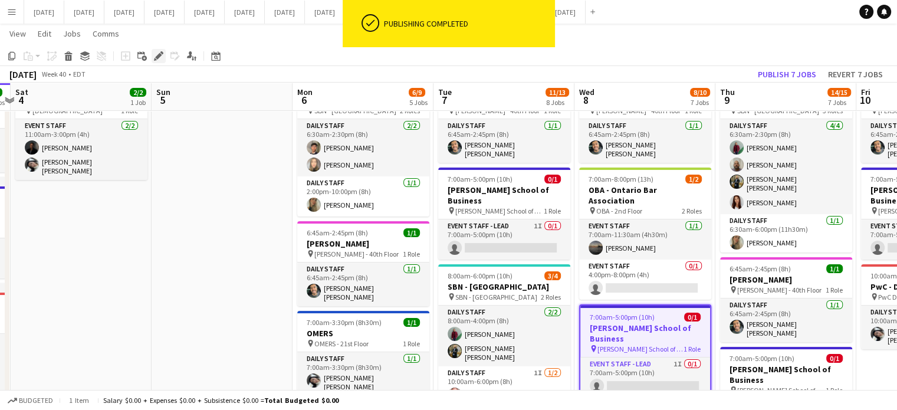
click at [158, 56] on icon at bounding box center [158, 56] width 6 height 6
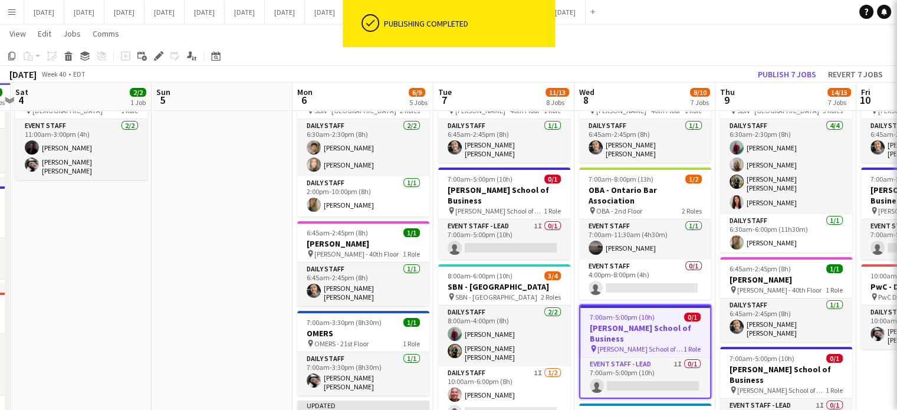
type input "**********"
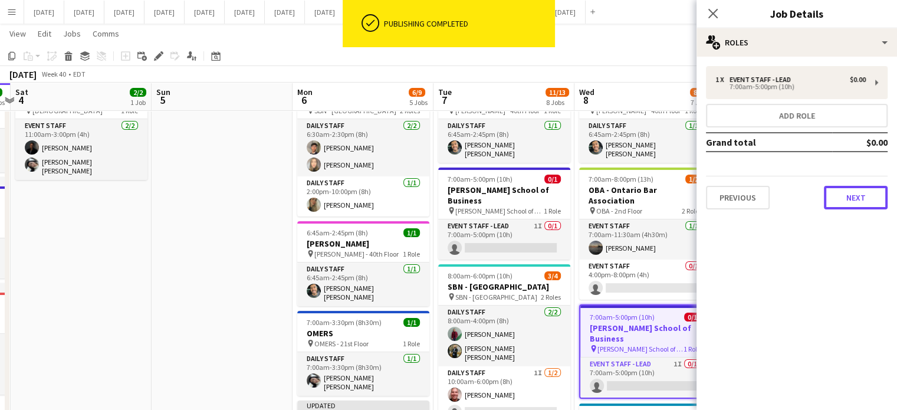
click at [866, 193] on button "Next" at bounding box center [856, 198] width 64 height 24
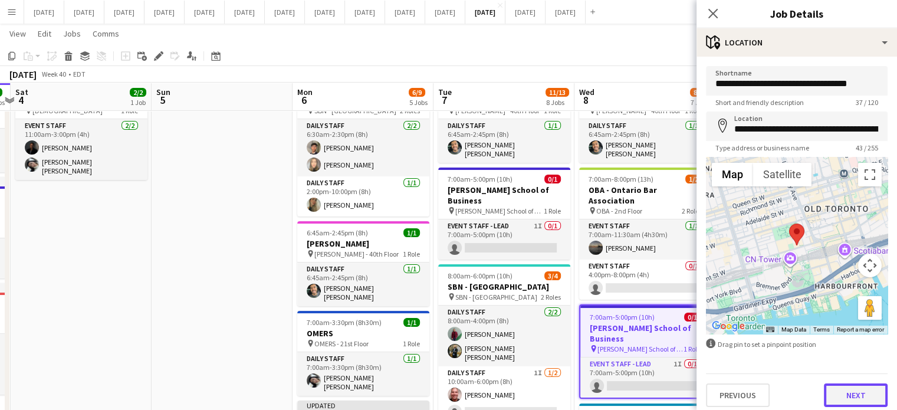
click at [847, 392] on button "Next" at bounding box center [856, 396] width 64 height 24
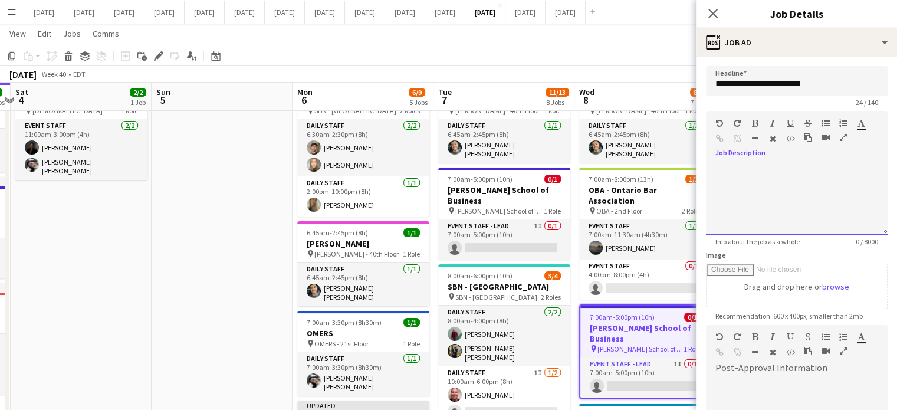
click at [792, 186] on div at bounding box center [797, 199] width 182 height 71
paste div
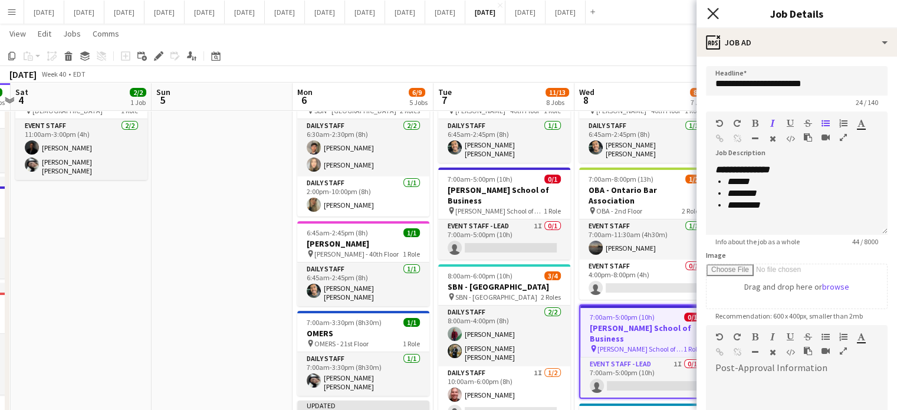
click at [708, 12] on icon "Close pop-in" at bounding box center [712, 13] width 11 height 11
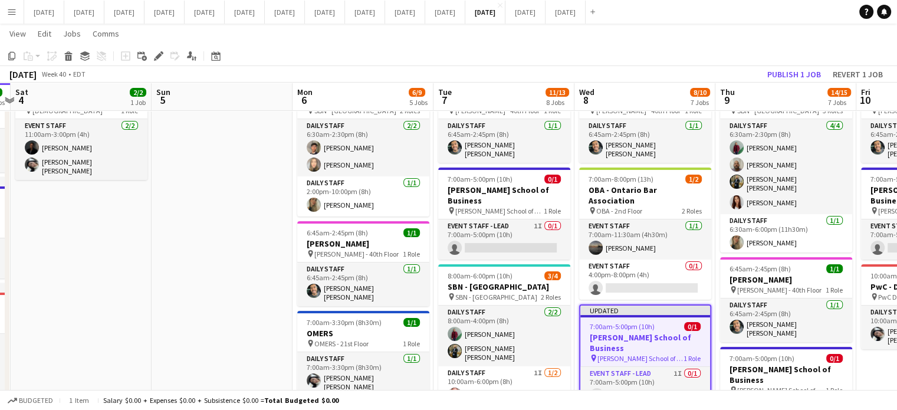
click at [685, 304] on app-job-card "Updated 7:00am-5:00pm (10h) 0/1 [PERSON_NAME] School of Business pin [PERSON_NA…" at bounding box center [645, 356] width 132 height 104
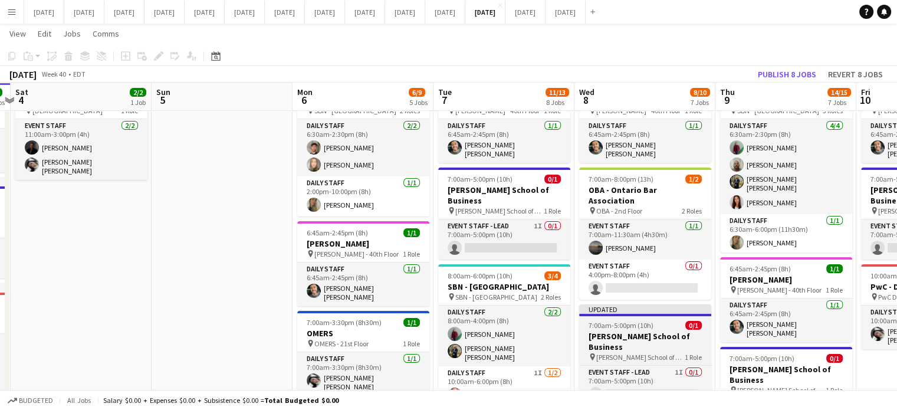
click at [679, 331] on h3 "[PERSON_NAME] School of Business" at bounding box center [645, 341] width 132 height 21
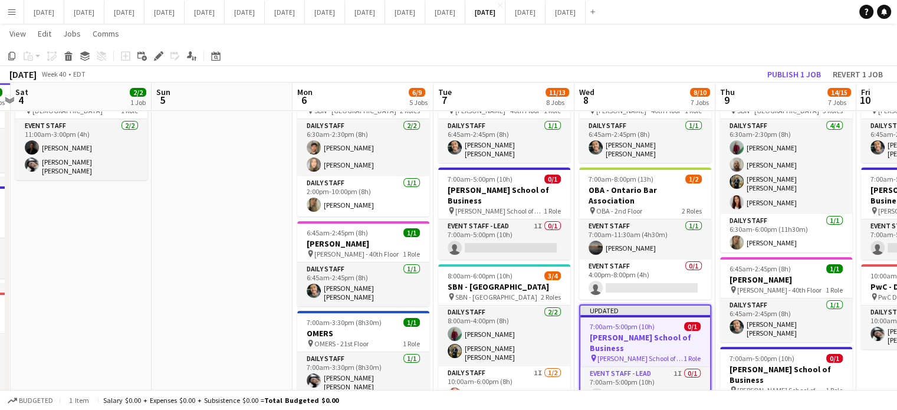
click at [792, 66] on div "[DATE] Week 40 • EDT Publish 1 job Revert 1 job" at bounding box center [448, 74] width 897 height 17
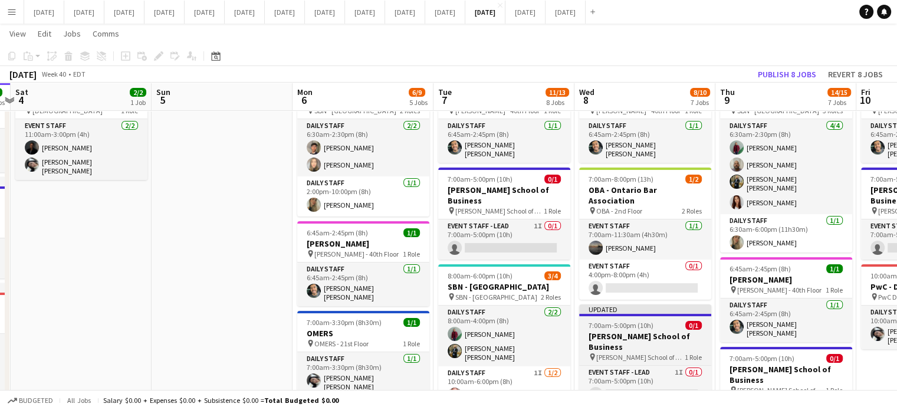
click at [698, 321] on span "0/1" at bounding box center [694, 325] width 17 height 9
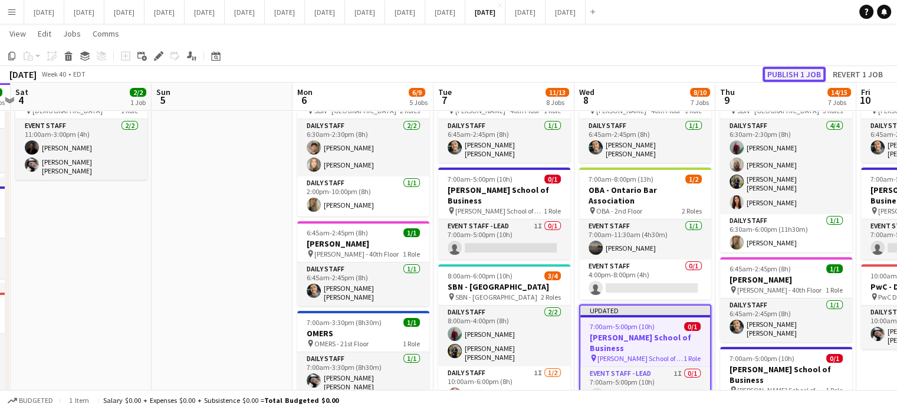
click at [796, 75] on button "Publish 1 job" at bounding box center [794, 74] width 63 height 15
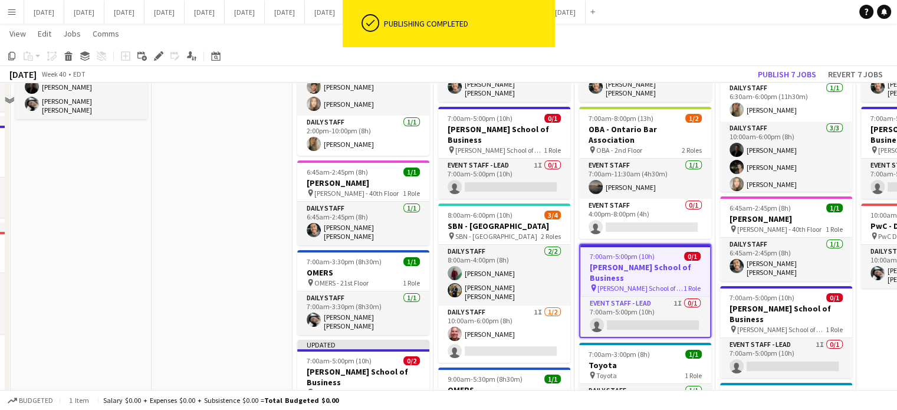
scroll to position [177, 0]
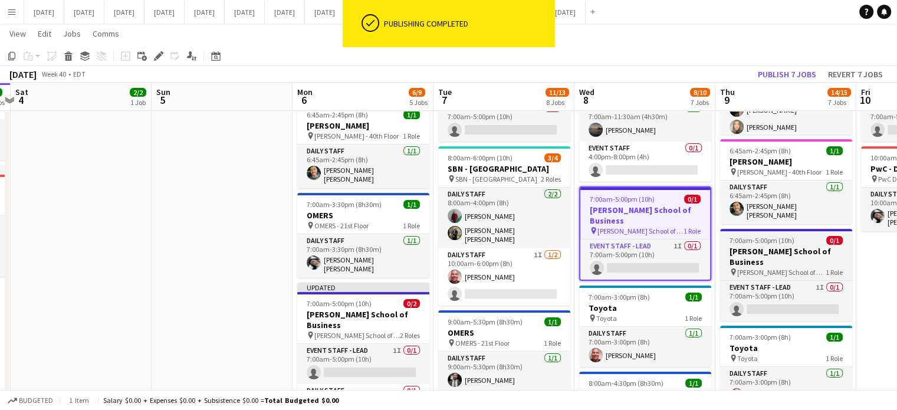
click at [817, 238] on div "7:00am-5:00pm (10h) 0/1" at bounding box center [786, 240] width 132 height 9
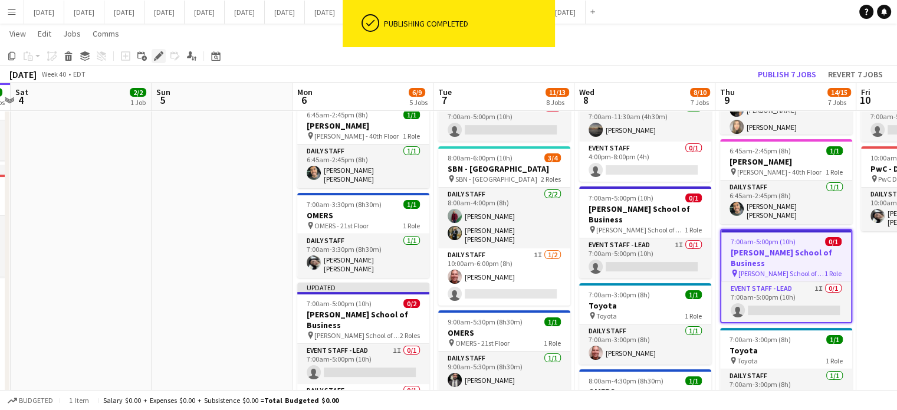
click at [157, 55] on icon at bounding box center [158, 56] width 6 height 6
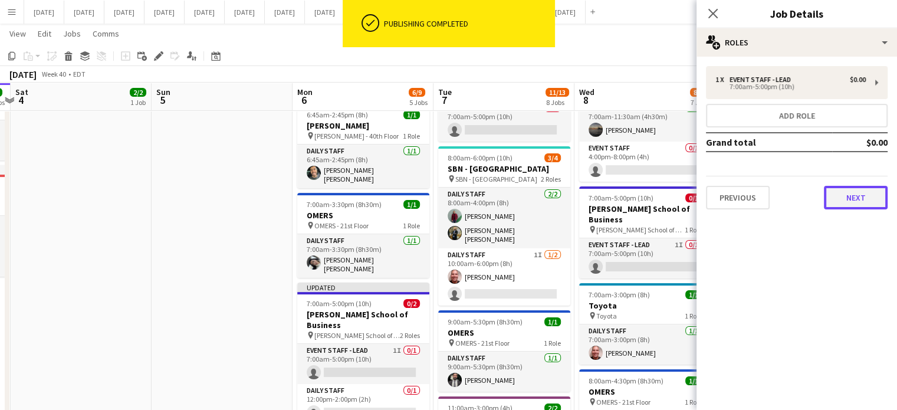
click at [862, 201] on button "Next" at bounding box center [856, 198] width 64 height 24
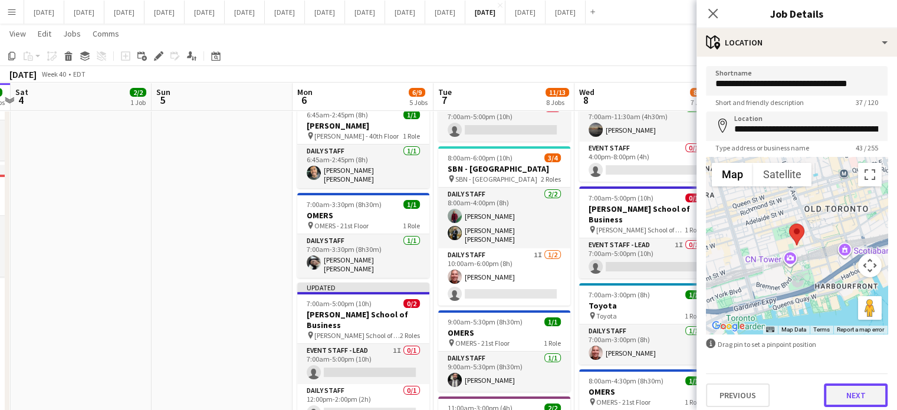
click at [837, 395] on button "Next" at bounding box center [856, 396] width 64 height 24
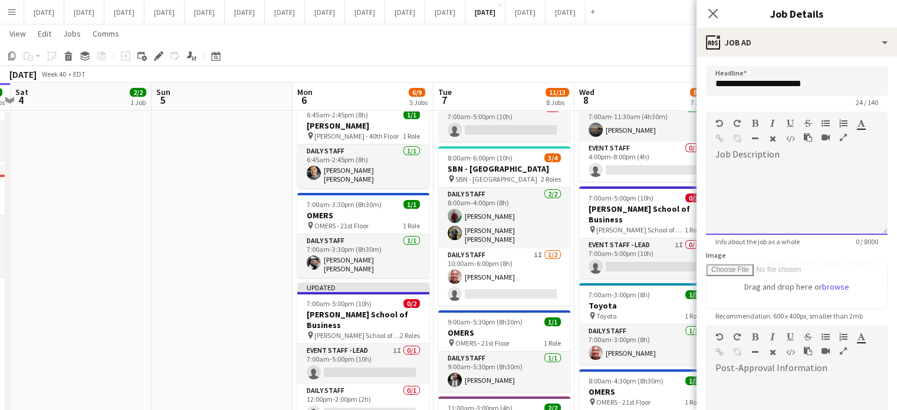
click at [767, 167] on div at bounding box center [797, 199] width 182 height 71
paste div
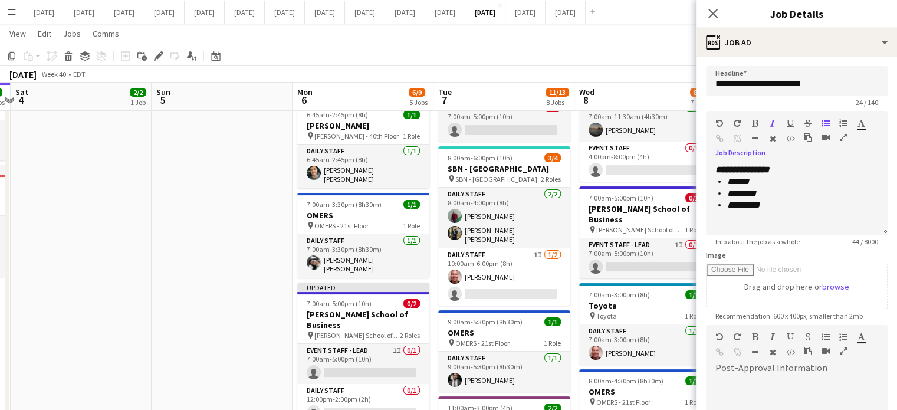
drag, startPoint x: 716, startPoint y: 18, endPoint x: 721, endPoint y: 28, distance: 10.6
click at [716, 18] on icon "Close pop-in" at bounding box center [713, 13] width 9 height 9
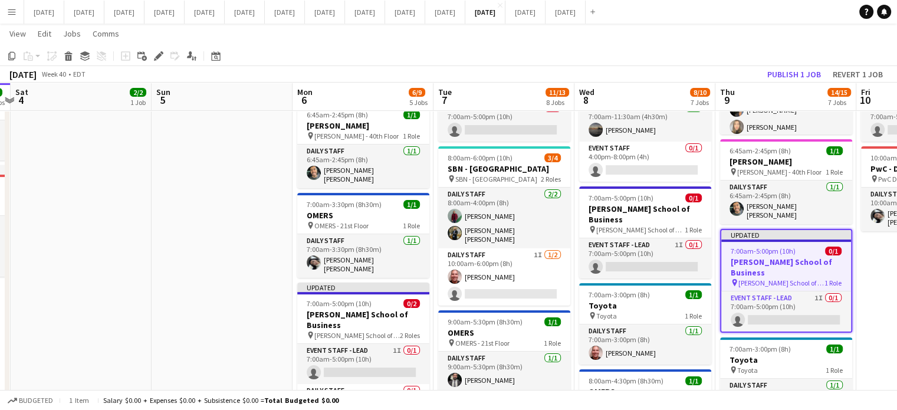
click at [834, 257] on h3 "[PERSON_NAME] School of Business" at bounding box center [787, 267] width 130 height 21
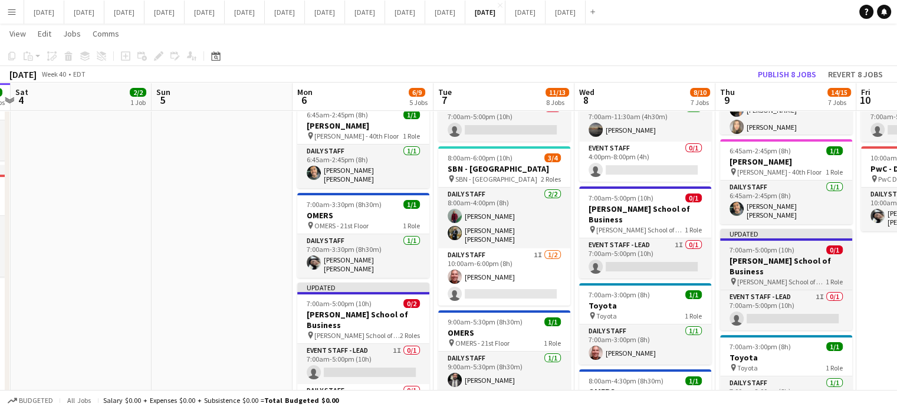
click at [834, 255] on h3 "[PERSON_NAME] School of Business" at bounding box center [786, 265] width 132 height 21
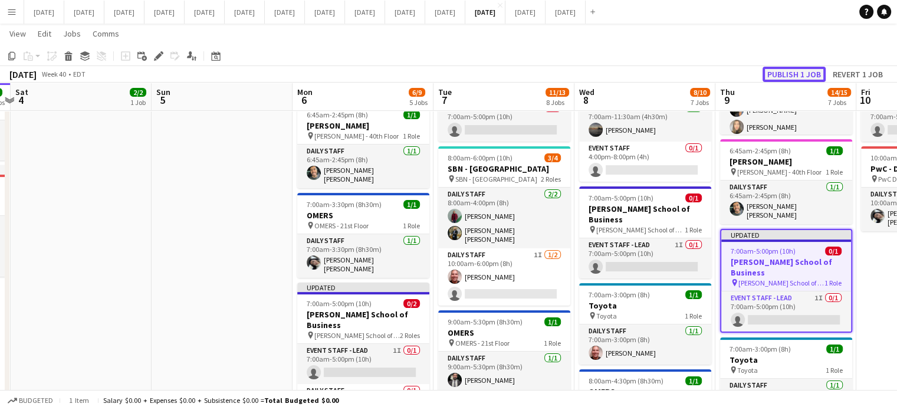
click at [801, 74] on button "Publish 1 job" at bounding box center [794, 74] width 63 height 15
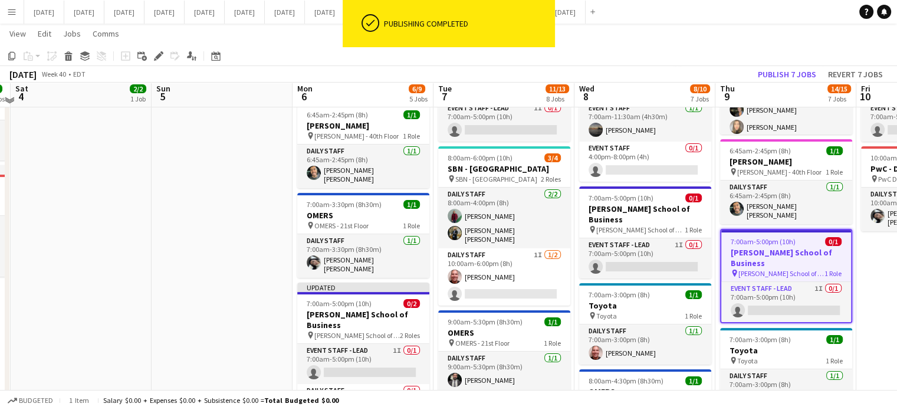
scroll to position [59, 0]
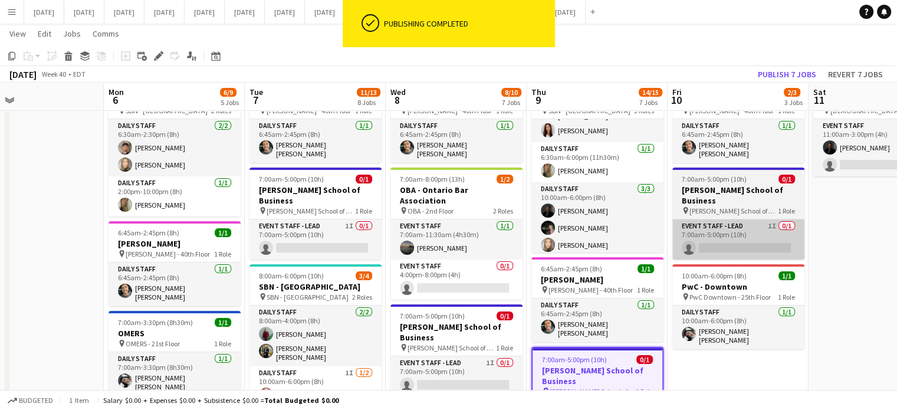
drag, startPoint x: 853, startPoint y: 250, endPoint x: 667, endPoint y: 215, distance: 189.0
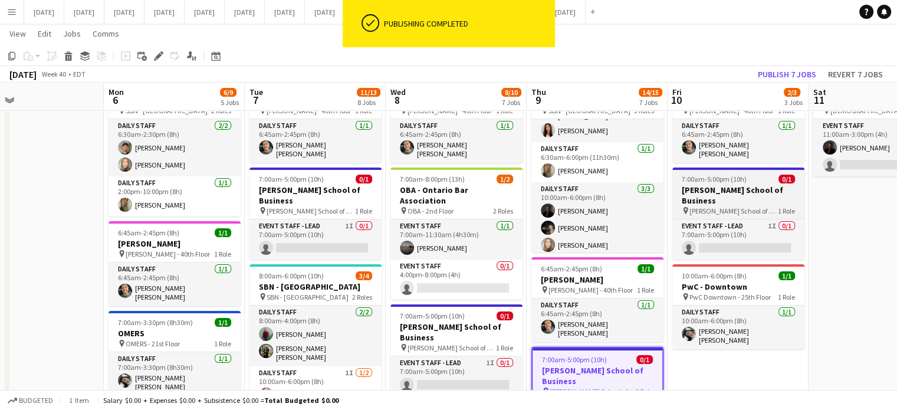
scroll to position [0, 467]
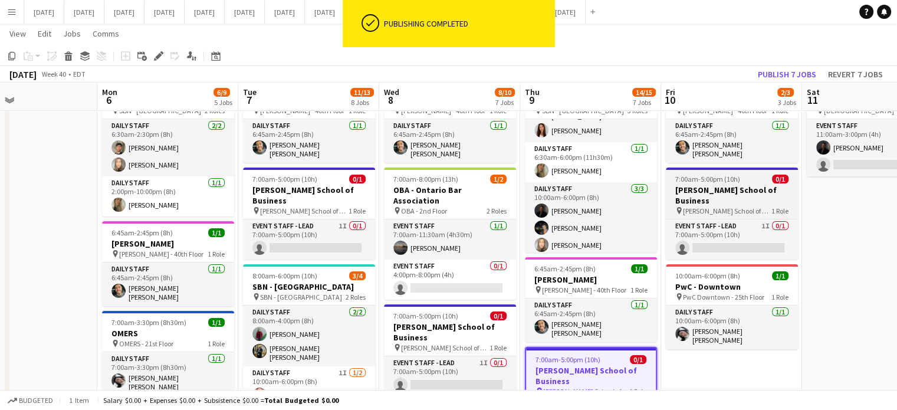
click at [717, 176] on span "7:00am-5:00pm (10h)" at bounding box center [708, 179] width 65 height 9
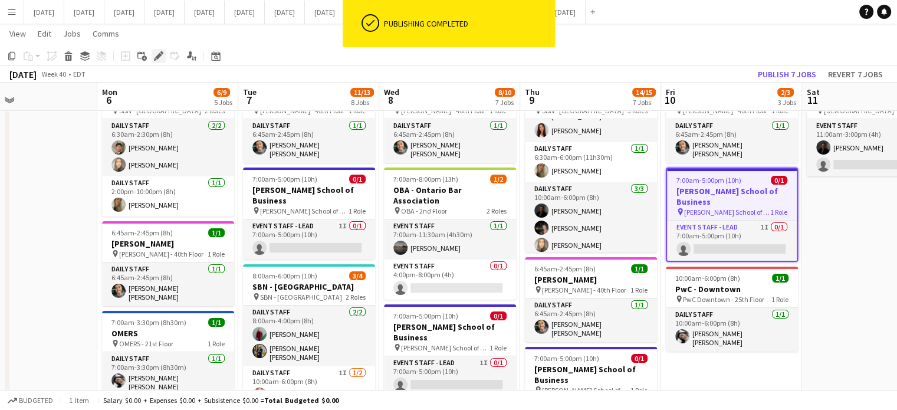
click at [156, 57] on icon at bounding box center [158, 56] width 6 height 6
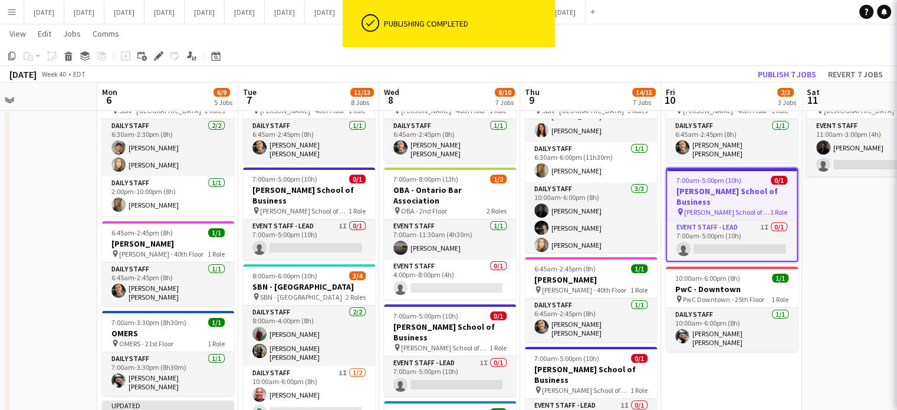
type input "**********"
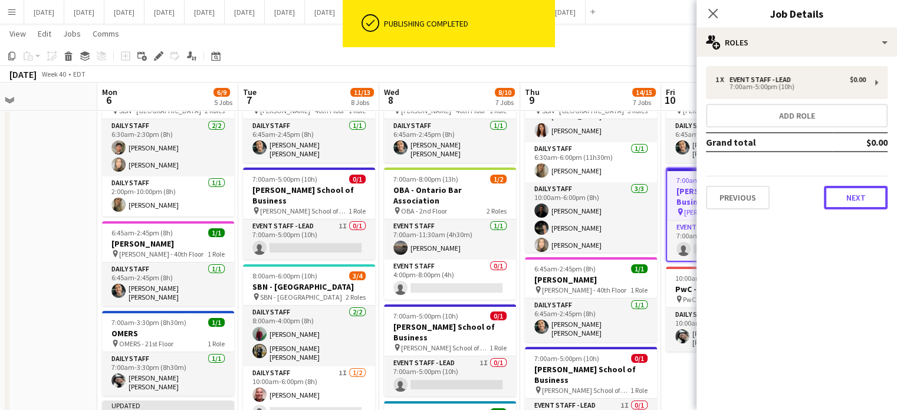
click at [883, 191] on button "Next" at bounding box center [856, 198] width 64 height 24
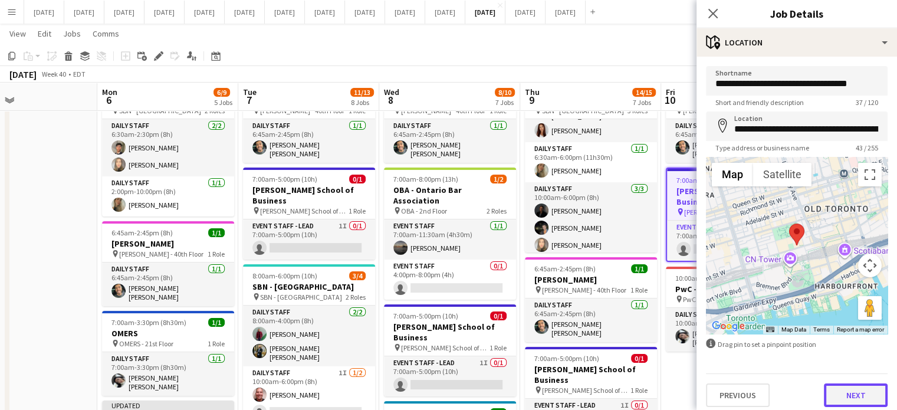
click at [847, 401] on button "Next" at bounding box center [856, 396] width 64 height 24
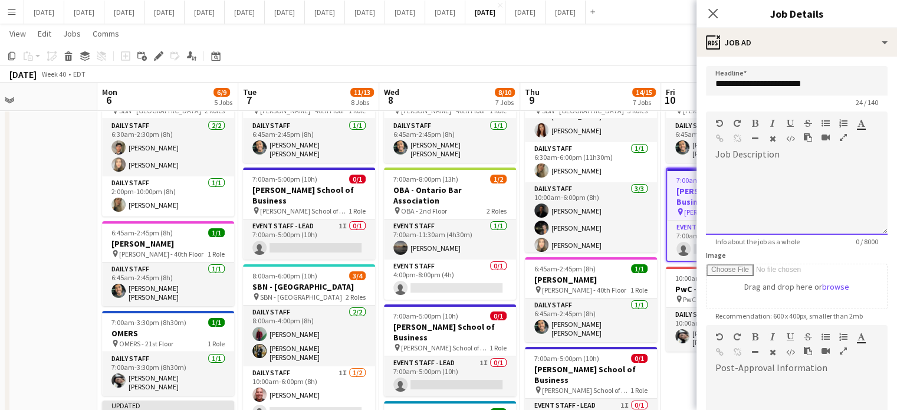
click at [771, 173] on div at bounding box center [797, 199] width 182 height 71
paste div
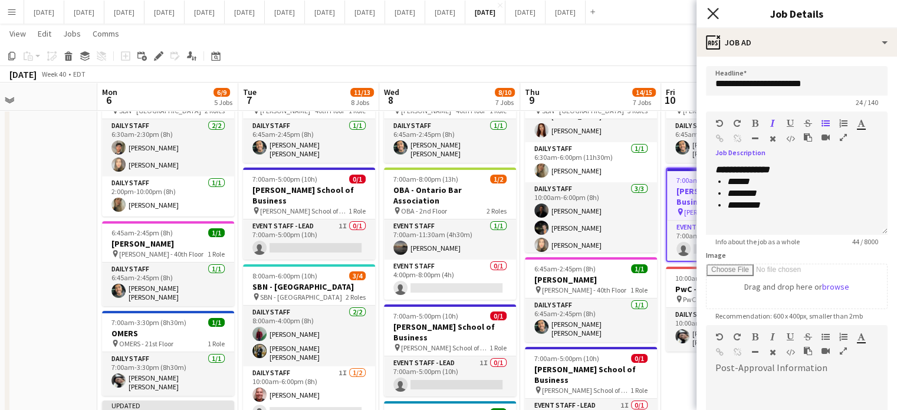
click at [714, 15] on icon at bounding box center [712, 13] width 11 height 11
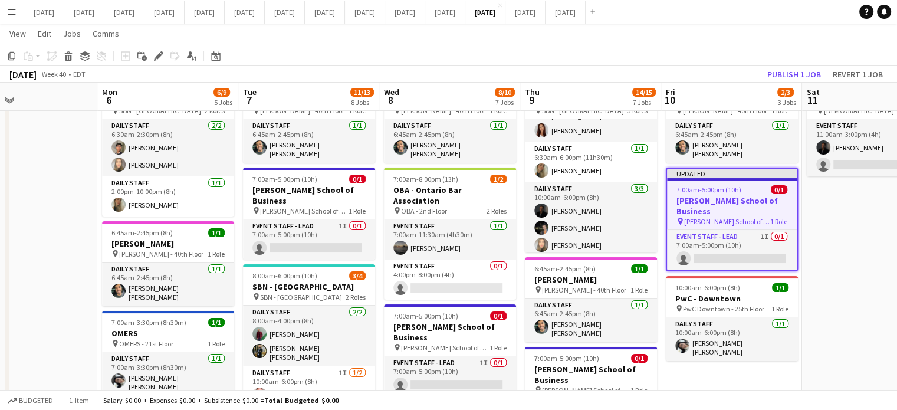
click at [776, 185] on span "0/1" at bounding box center [779, 189] width 17 height 9
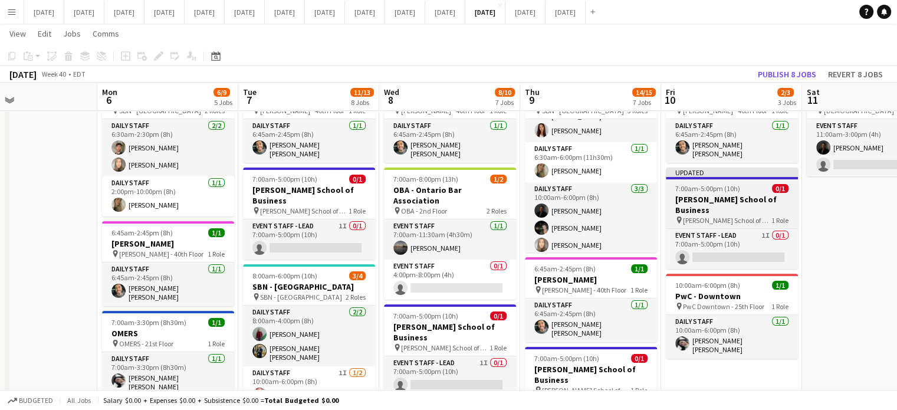
click at [776, 184] on span "0/1" at bounding box center [780, 188] width 17 height 9
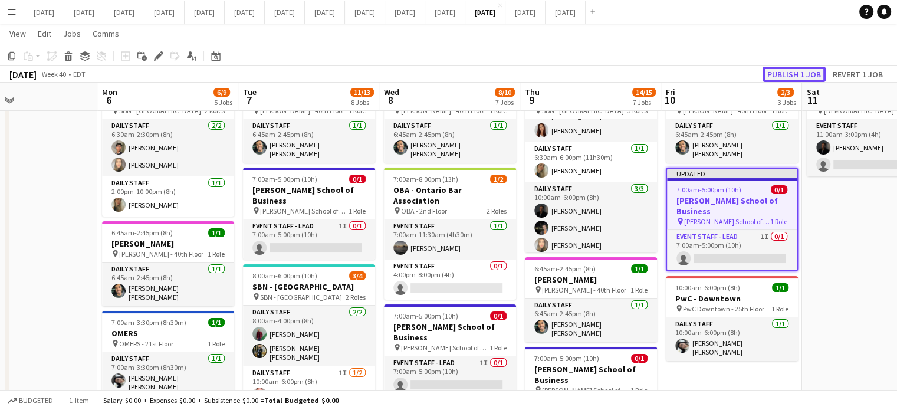
click at [786, 74] on button "Publish 1 job" at bounding box center [794, 74] width 63 height 15
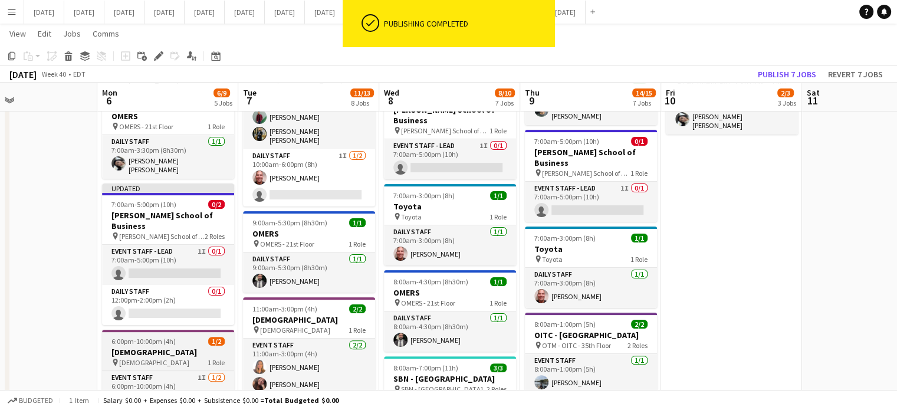
scroll to position [295, 0]
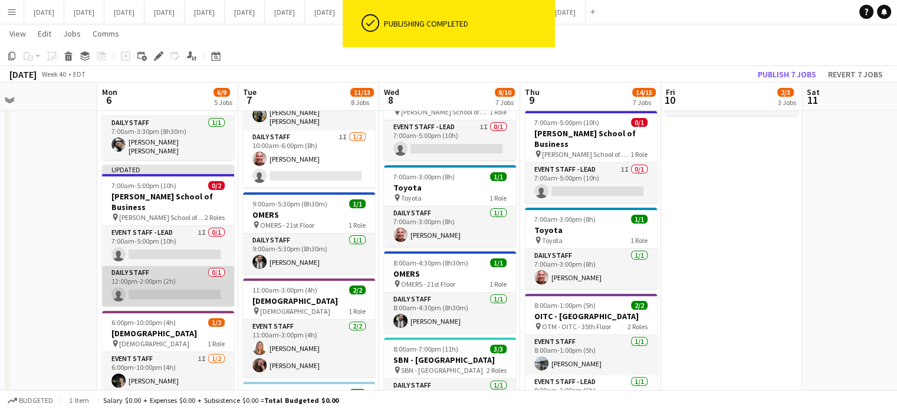
click at [194, 266] on app-card-role "Daily Staff 0/1 12:00pm-2:00pm (2h) single-neutral-actions" at bounding box center [168, 286] width 132 height 40
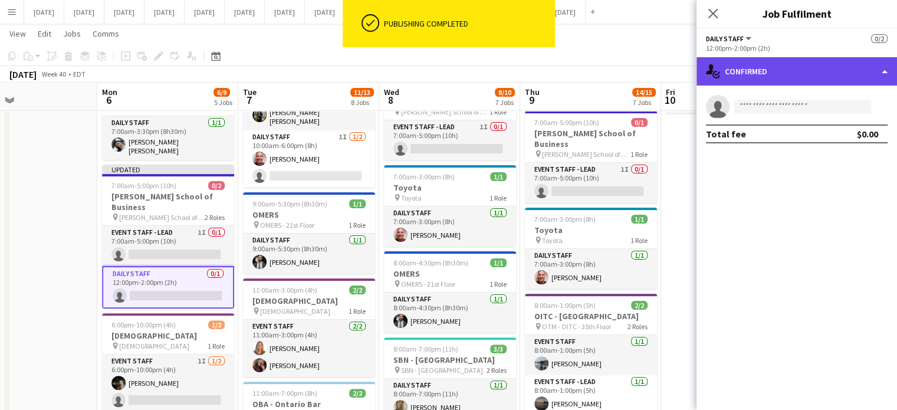
click at [807, 78] on div "single-neutral-actions-check-2 Confirmed" at bounding box center [797, 71] width 201 height 28
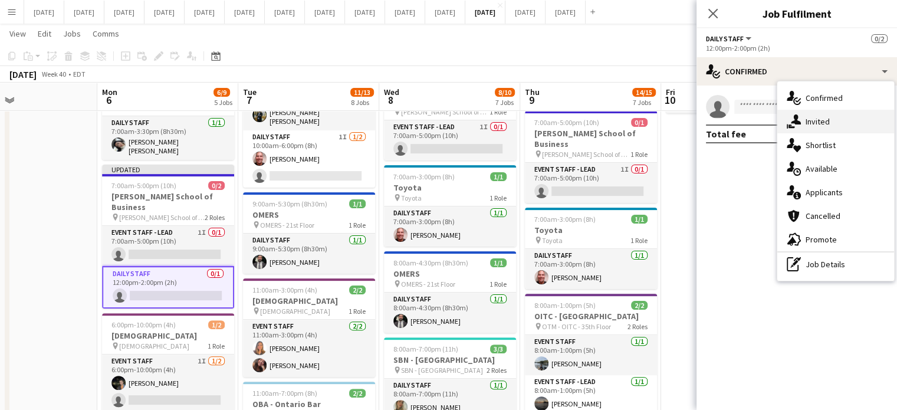
click at [817, 120] on span "Invited" at bounding box center [818, 121] width 24 height 11
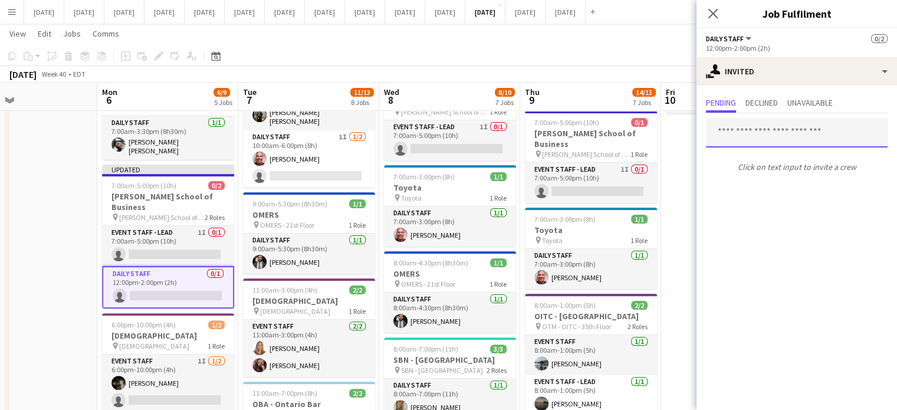
click at [758, 132] on input "text" at bounding box center [797, 133] width 182 height 30
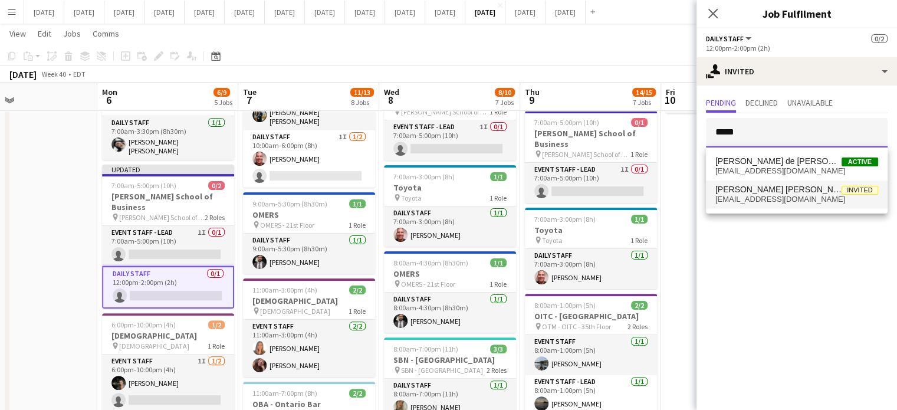
type input "*****"
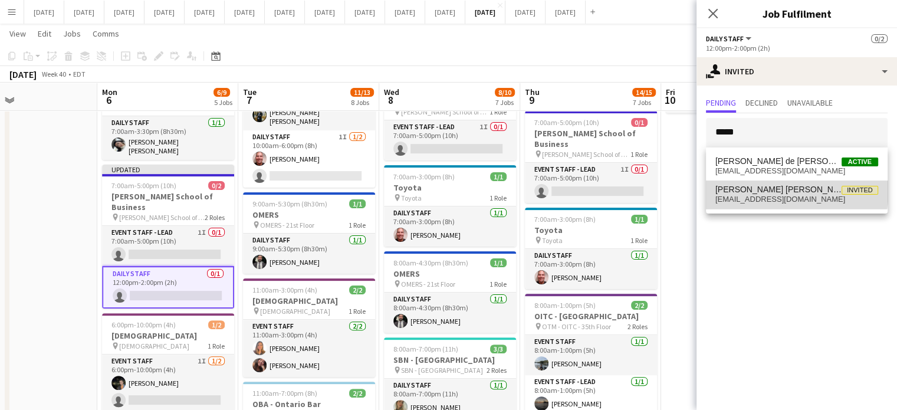
click at [782, 191] on span "[PERSON_NAME] [PERSON_NAME]" at bounding box center [779, 190] width 126 height 10
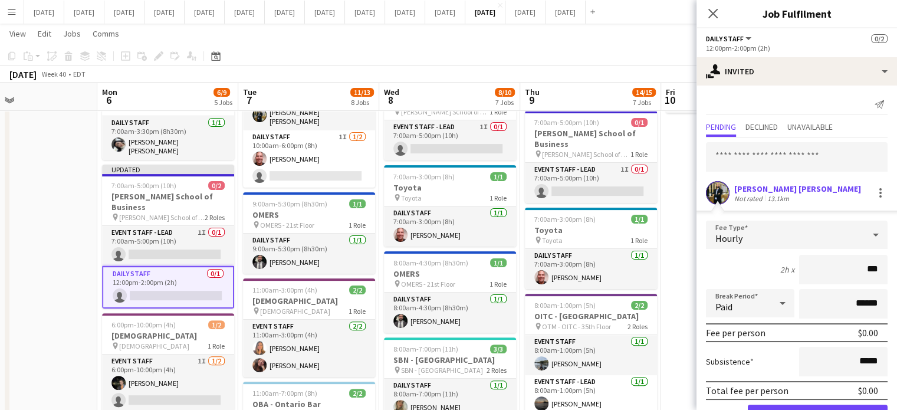
type input "**"
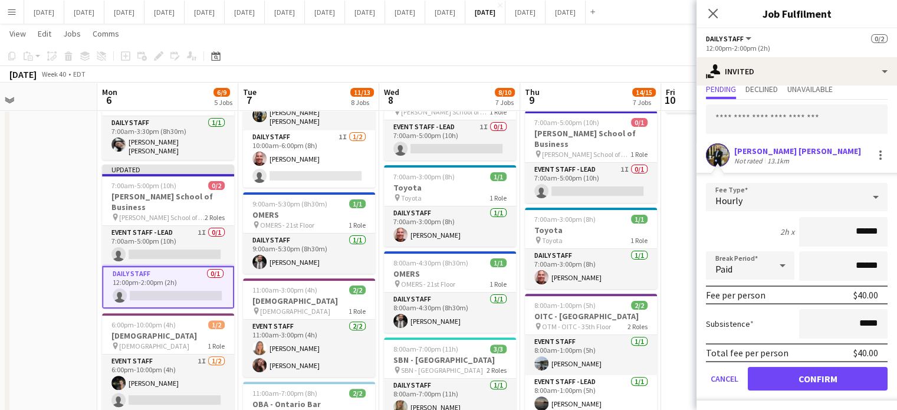
type input "******"
click at [834, 384] on button "Confirm" at bounding box center [818, 379] width 140 height 24
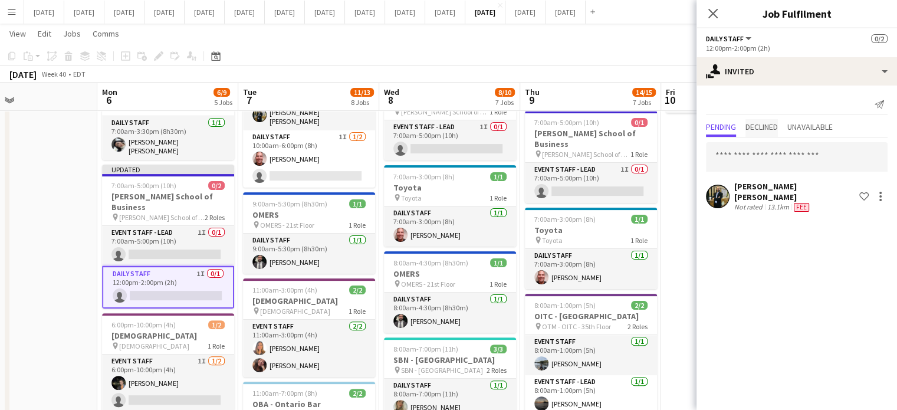
scroll to position [0, 0]
click at [715, 14] on icon "Close pop-in" at bounding box center [712, 13] width 11 height 11
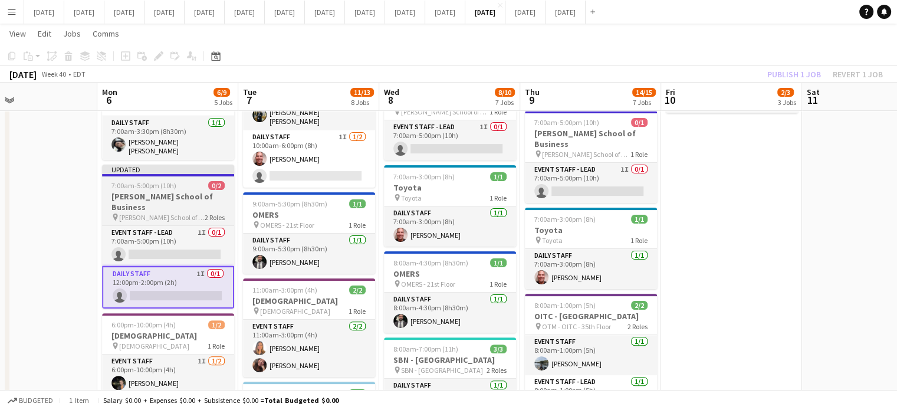
click at [173, 181] on span "7:00am-5:00pm (10h)" at bounding box center [144, 185] width 65 height 9
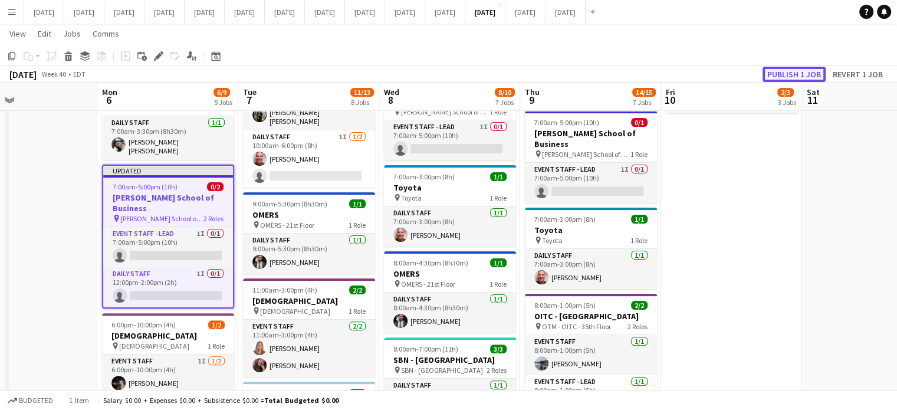
click at [774, 74] on button "Publish 1 job" at bounding box center [794, 74] width 63 height 15
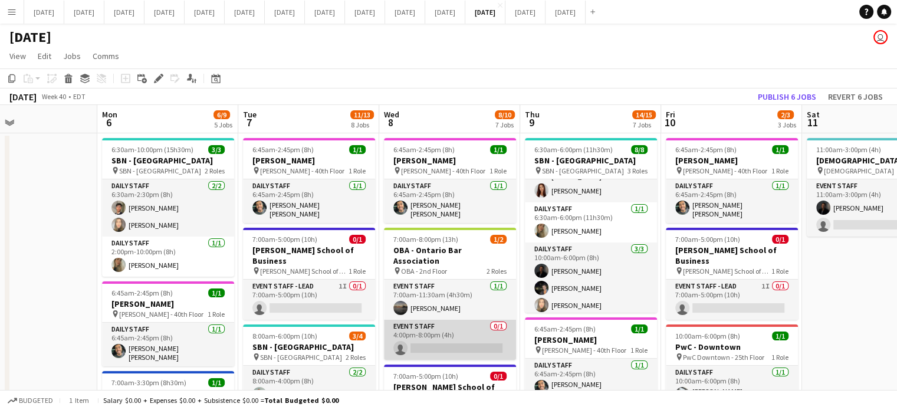
click at [483, 320] on app-card-role "Event Staff 0/1 4:00pm-8:00pm (4h) single-neutral-actions" at bounding box center [450, 340] width 132 height 40
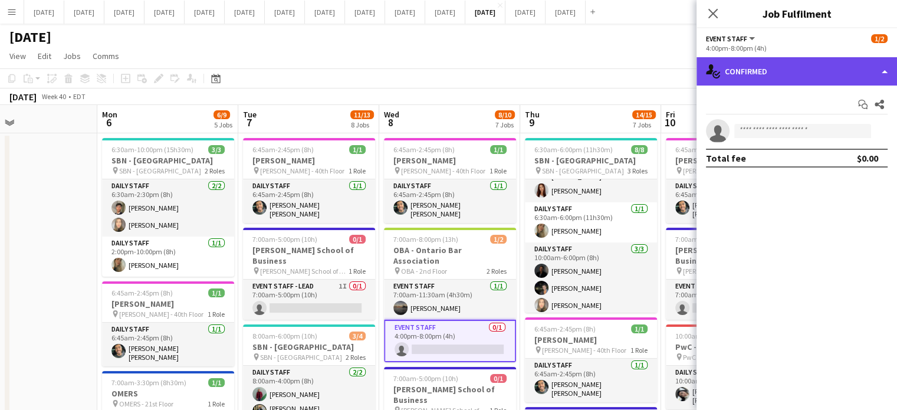
click at [766, 64] on div "single-neutral-actions-check-2 Confirmed" at bounding box center [797, 71] width 201 height 28
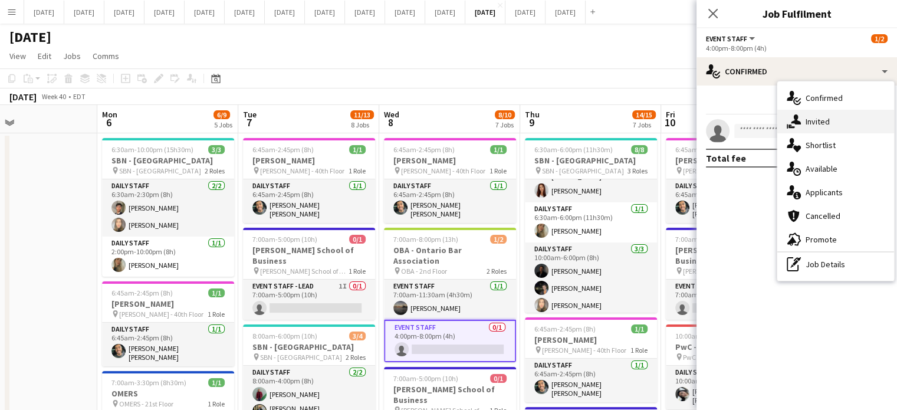
click at [820, 119] on span "Invited" at bounding box center [818, 121] width 24 height 11
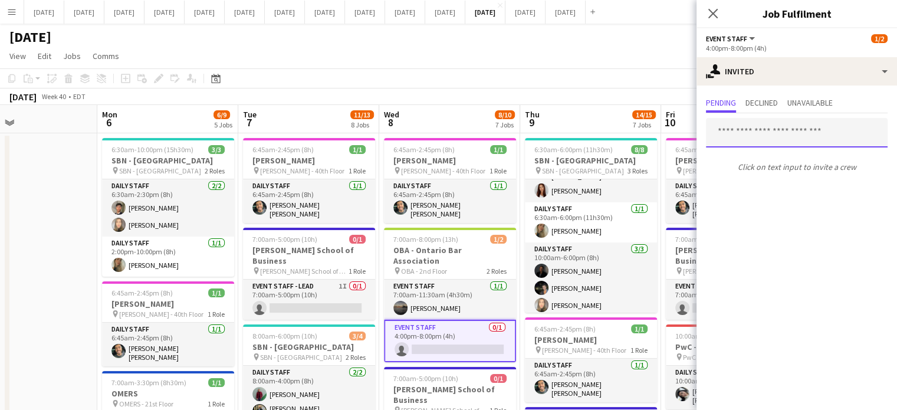
click at [815, 129] on input "text" at bounding box center [797, 133] width 182 height 30
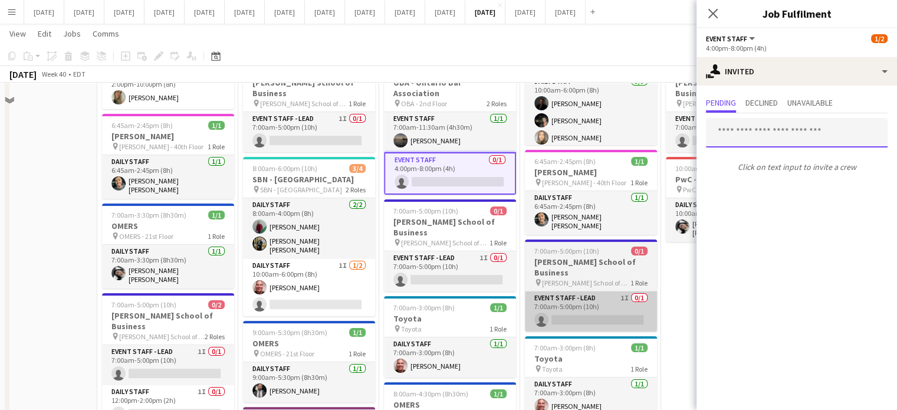
scroll to position [118, 0]
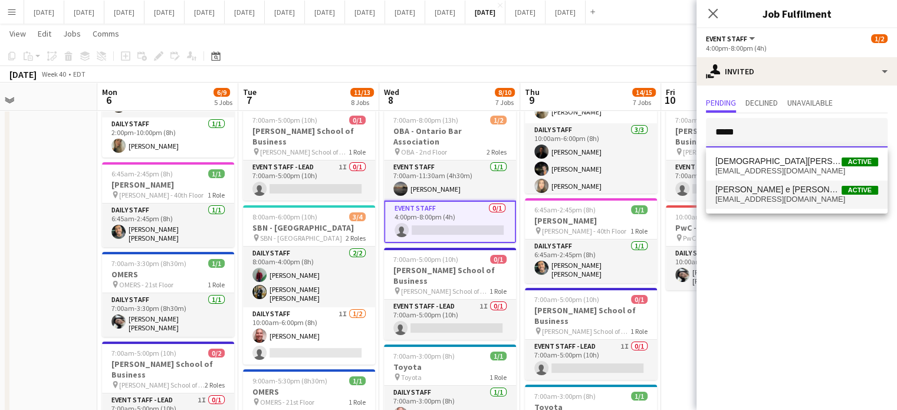
type input "*****"
click at [803, 195] on span "[EMAIL_ADDRESS][DOMAIN_NAME]" at bounding box center [797, 199] width 163 height 9
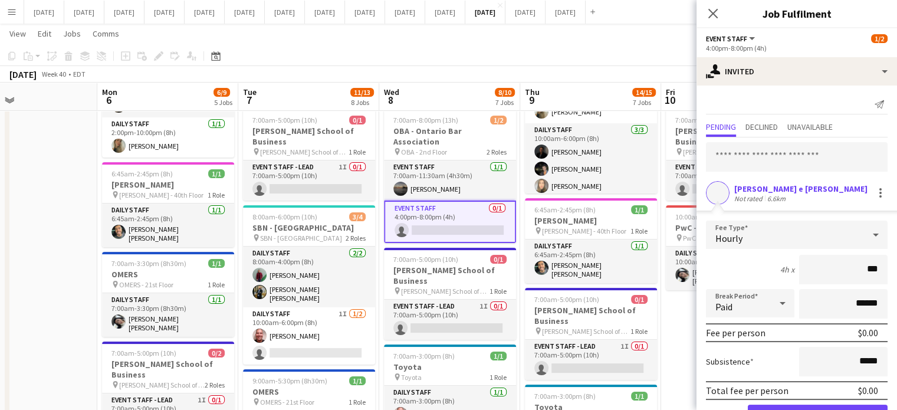
type input "**"
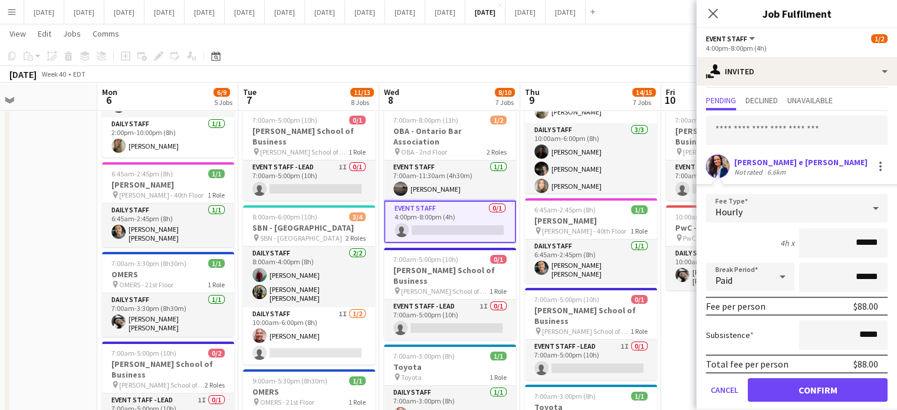
scroll to position [38, 0]
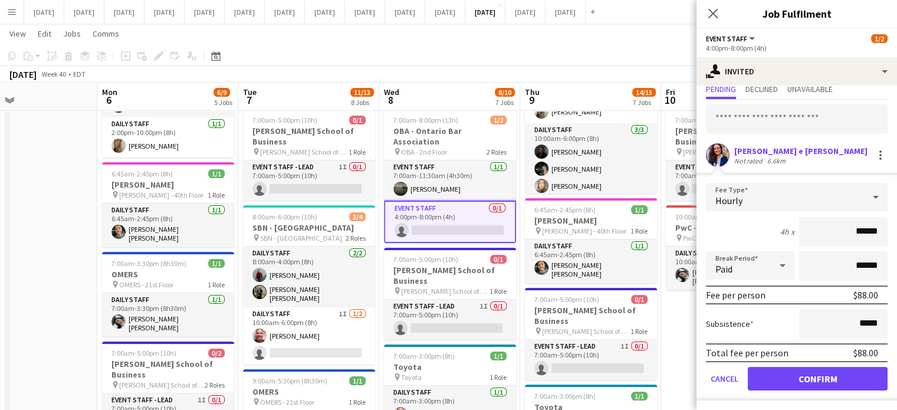
type input "******"
click at [825, 370] on button "Confirm" at bounding box center [818, 379] width 140 height 24
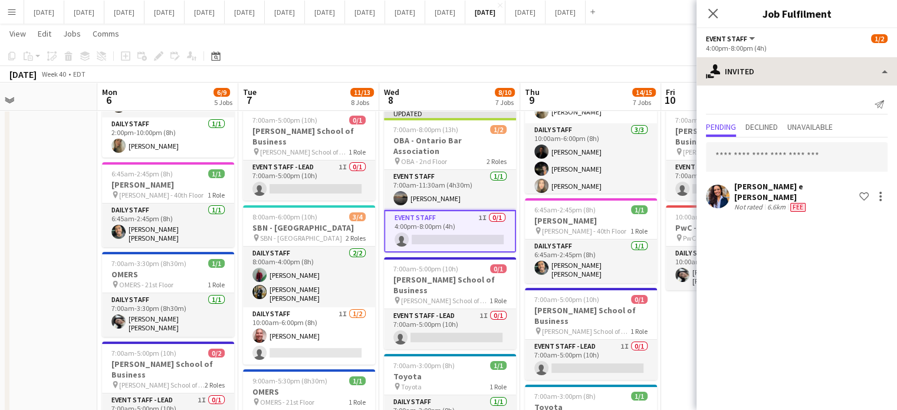
scroll to position [0, 0]
click at [717, 10] on icon "Close pop-in" at bounding box center [712, 13] width 11 height 11
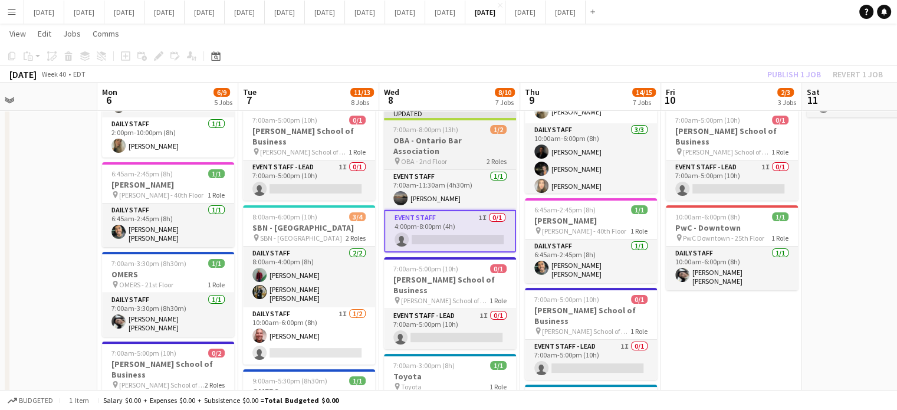
click at [488, 127] on div "7:00am-8:00pm (13h) 1/2" at bounding box center [450, 129] width 132 height 9
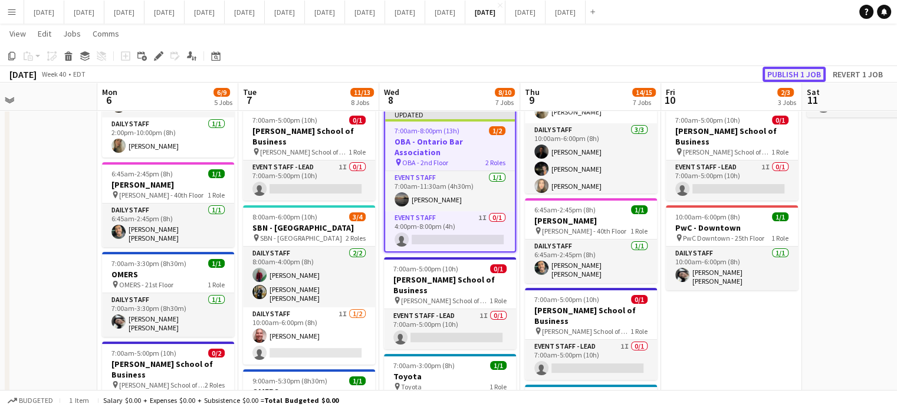
click at [795, 75] on button "Publish 1 job" at bounding box center [794, 74] width 63 height 15
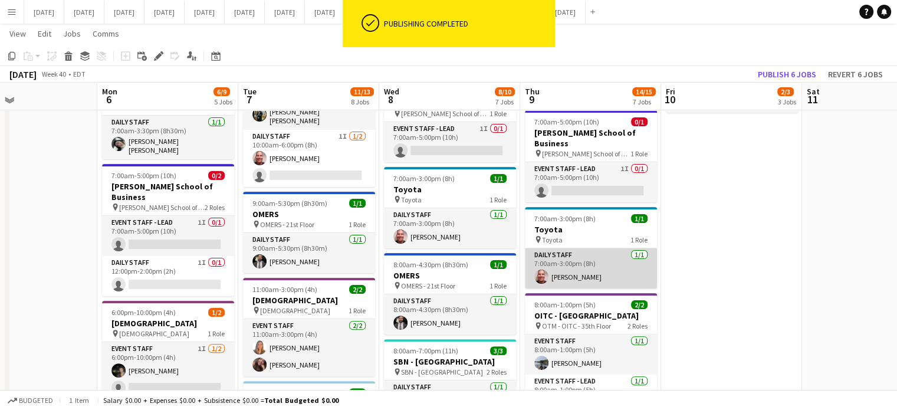
scroll to position [413, 0]
